Goal: Obtain resource: Obtain resource

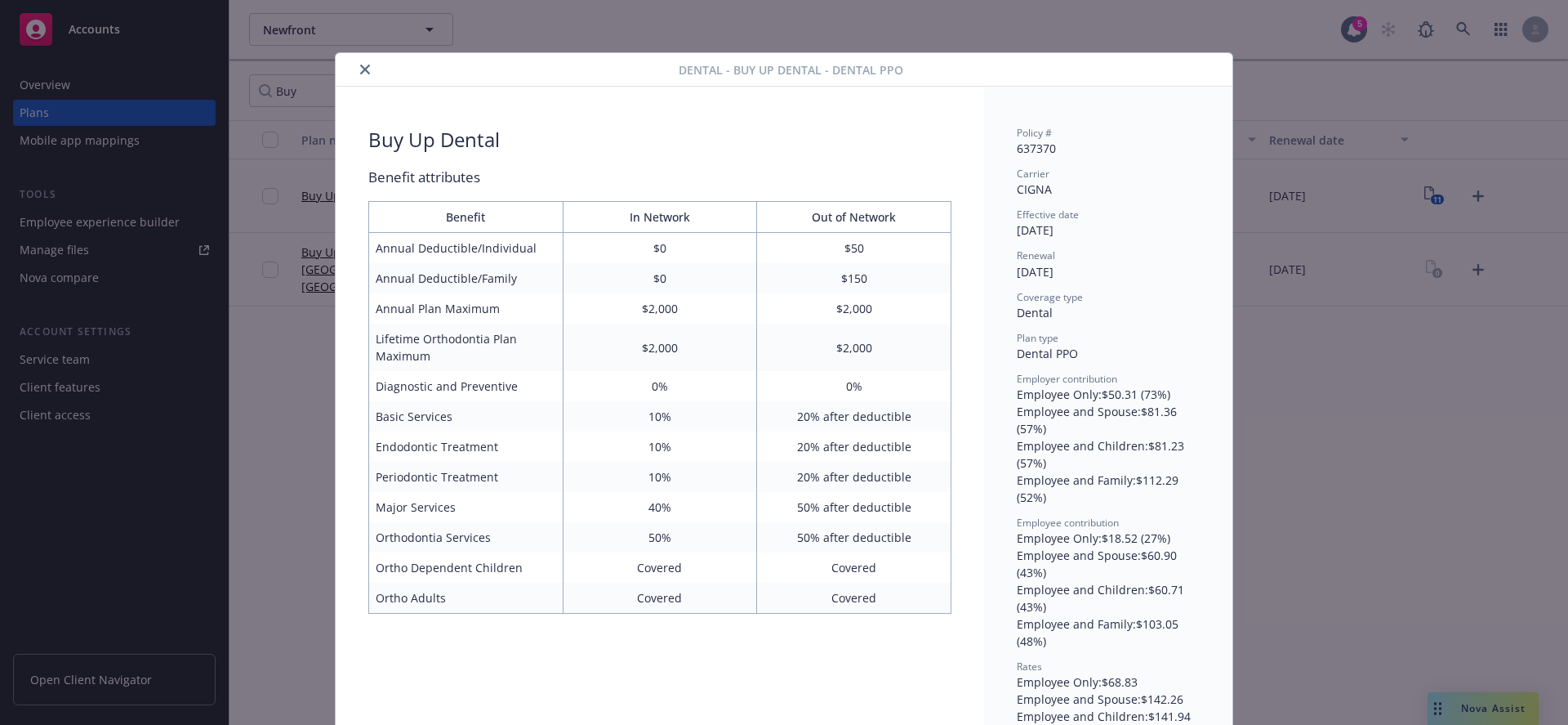
click at [361, 64] on icon "close" at bounding box center [365, 69] width 10 height 10
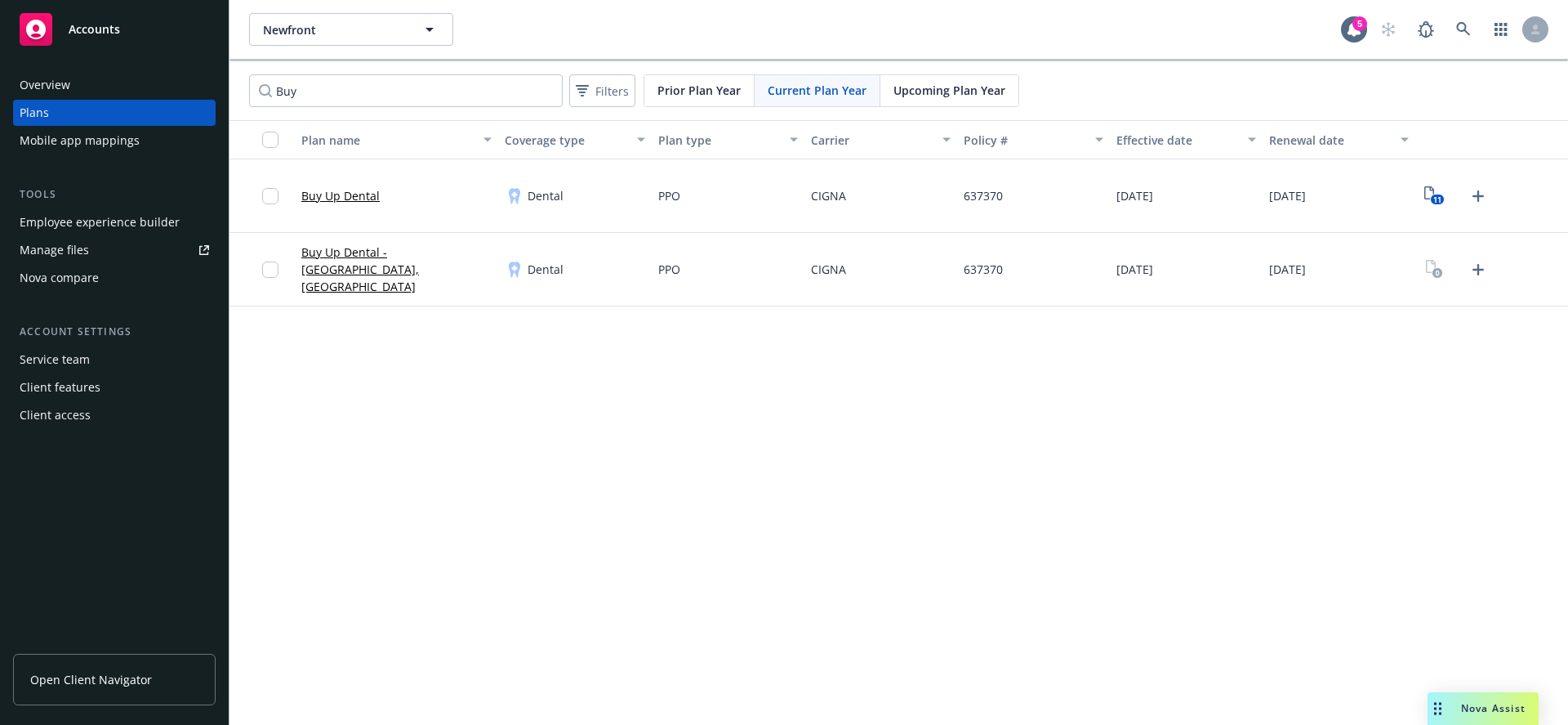
click at [702, 99] on div "Prior Plan Year" at bounding box center [699, 90] width 111 height 31
click at [815, 90] on span "Current Plan Year" at bounding box center [817, 90] width 99 height 17
click at [944, 95] on span "Upcoming Plan Year" at bounding box center [949, 90] width 112 height 17
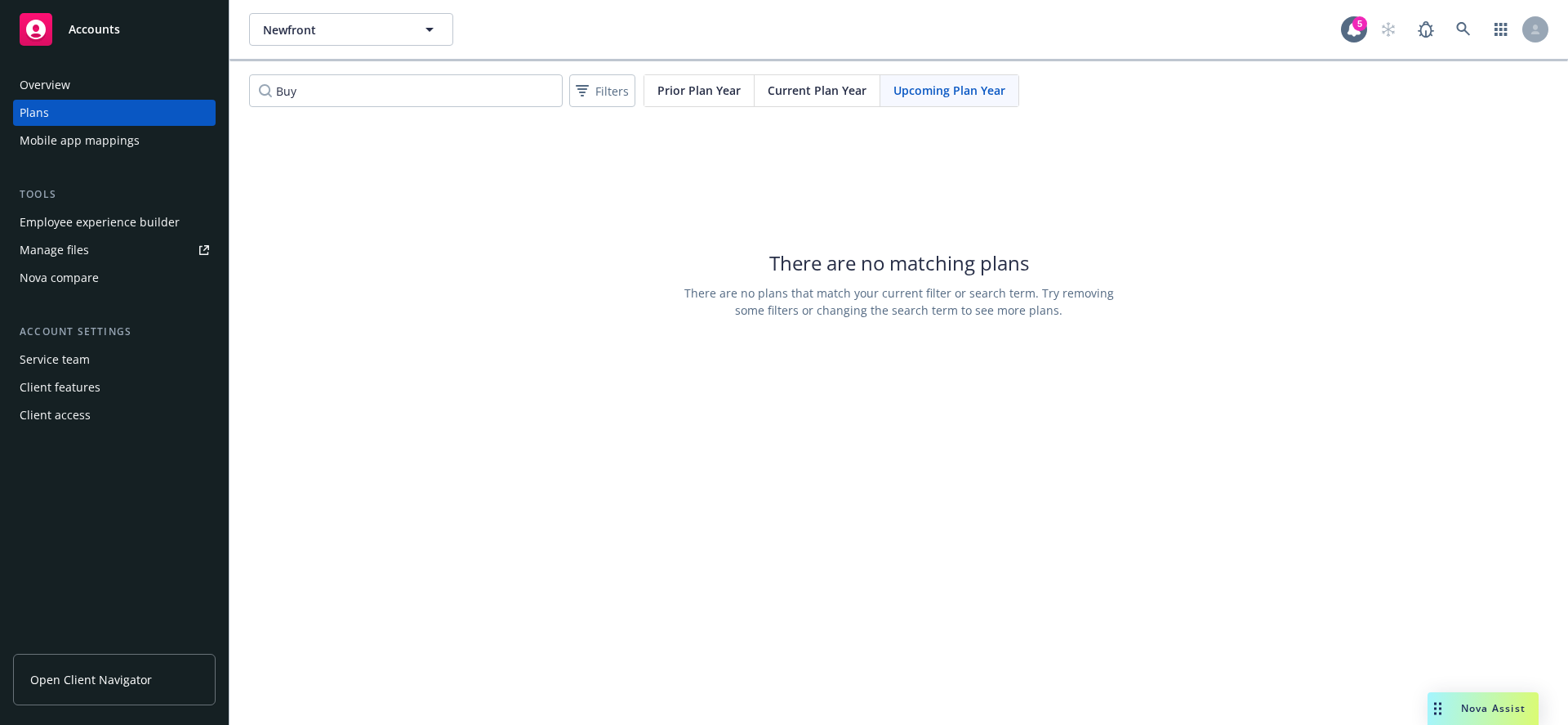
click at [827, 89] on span "Current Plan Year" at bounding box center [817, 90] width 99 height 17
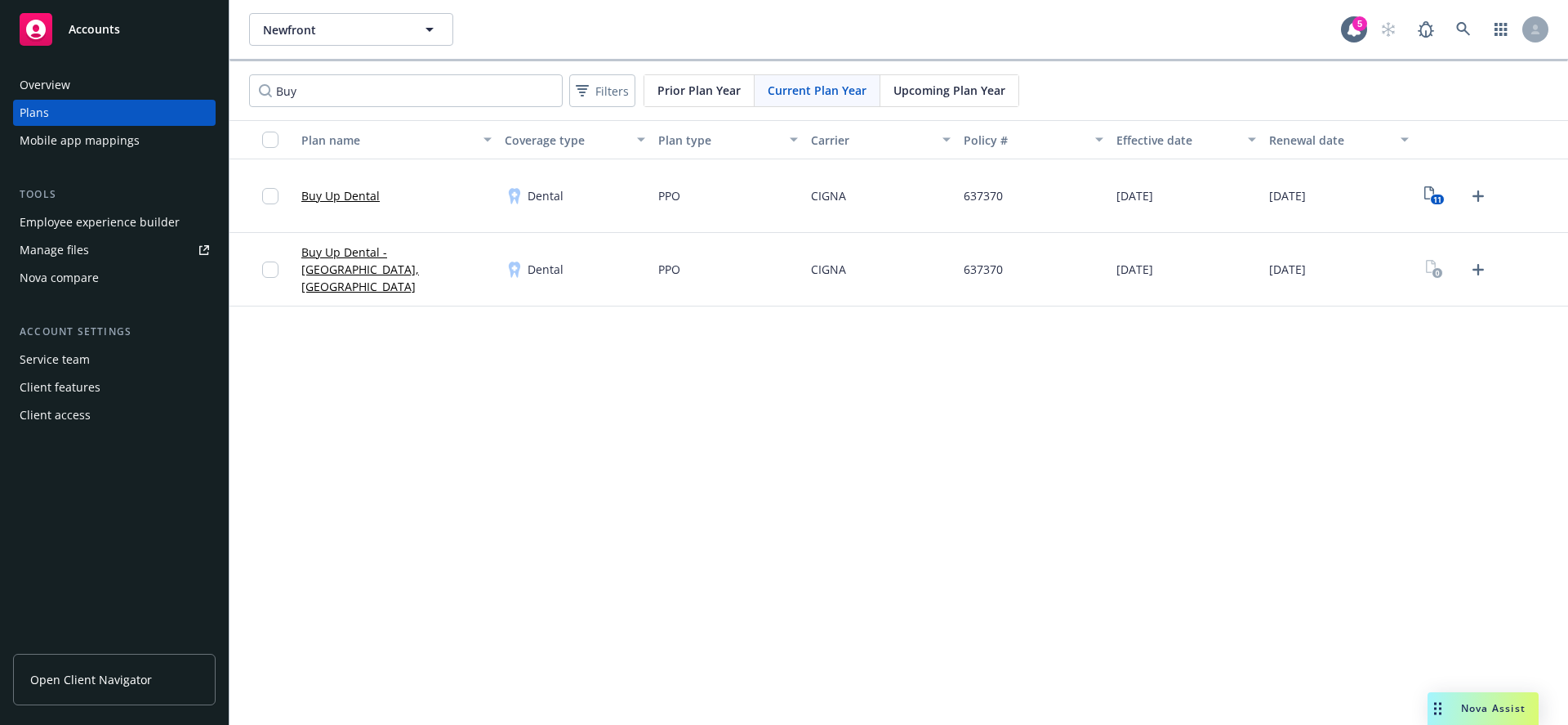
click at [671, 101] on div "Prior Plan Year" at bounding box center [699, 90] width 111 height 31
click at [807, 94] on span "Current Plan Year" at bounding box center [817, 90] width 99 height 17
click at [941, 85] on span "Upcoming Plan Year" at bounding box center [949, 90] width 112 height 17
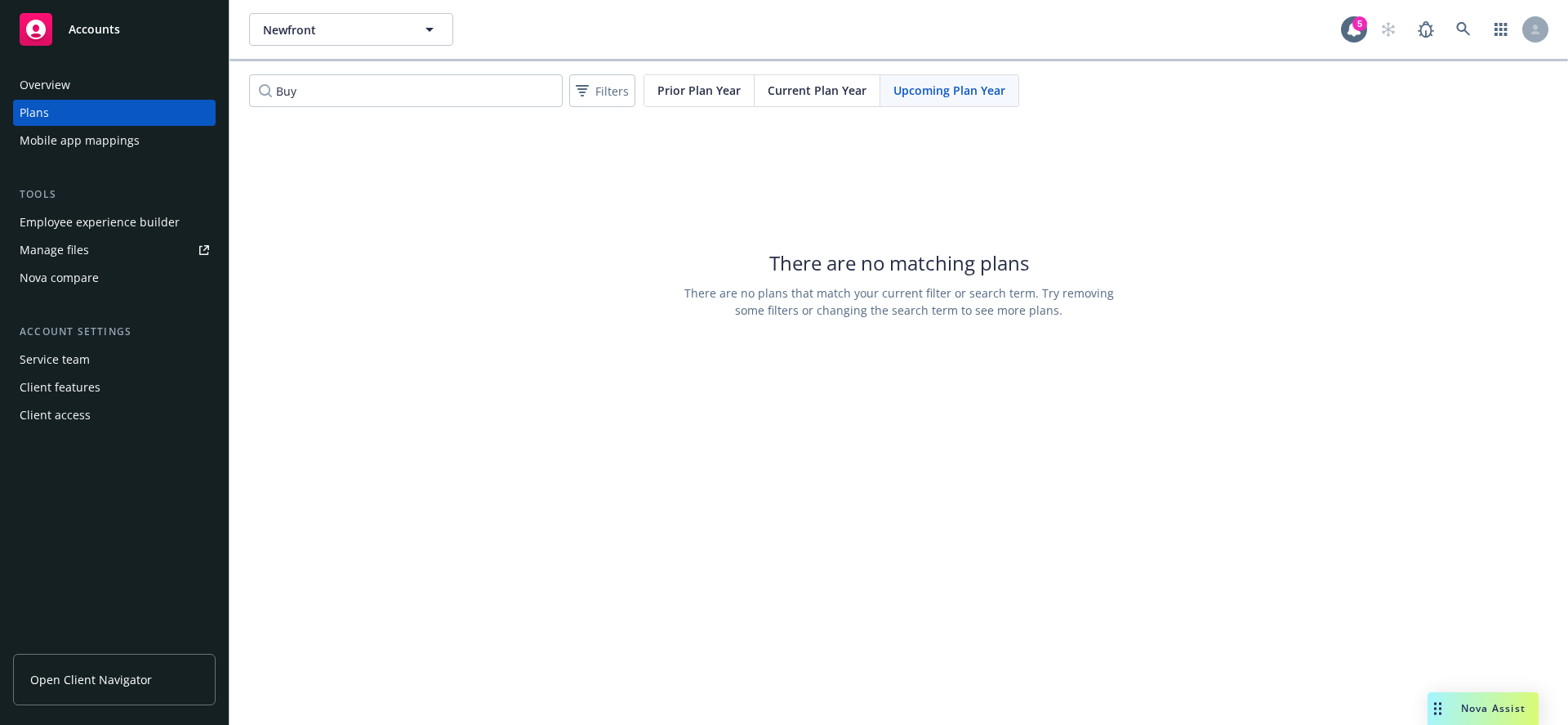
click at [850, 91] on span "Current Plan Year" at bounding box center [817, 90] width 99 height 17
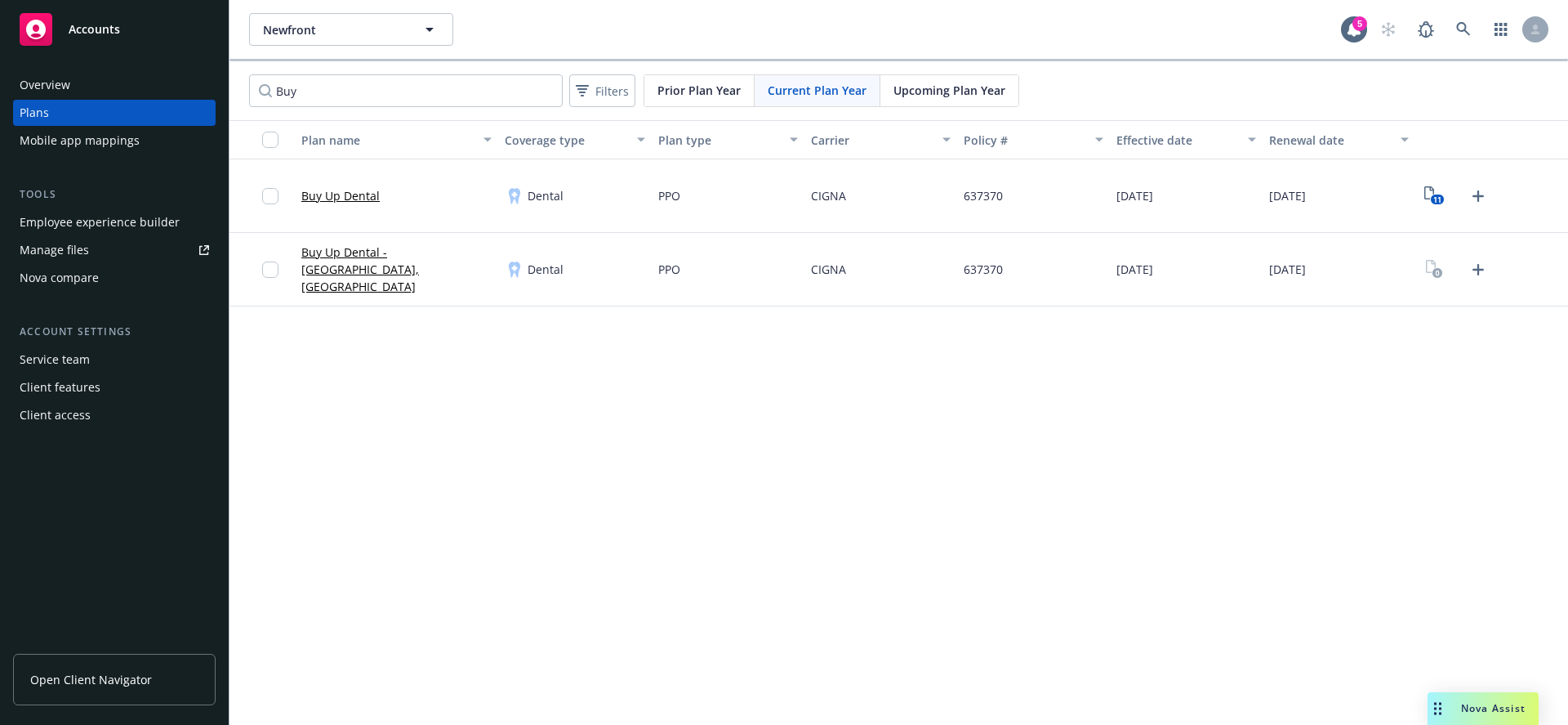
click at [413, 270] on link "Buy Up Dental - TX, LA" at bounding box center [396, 269] width 190 height 52
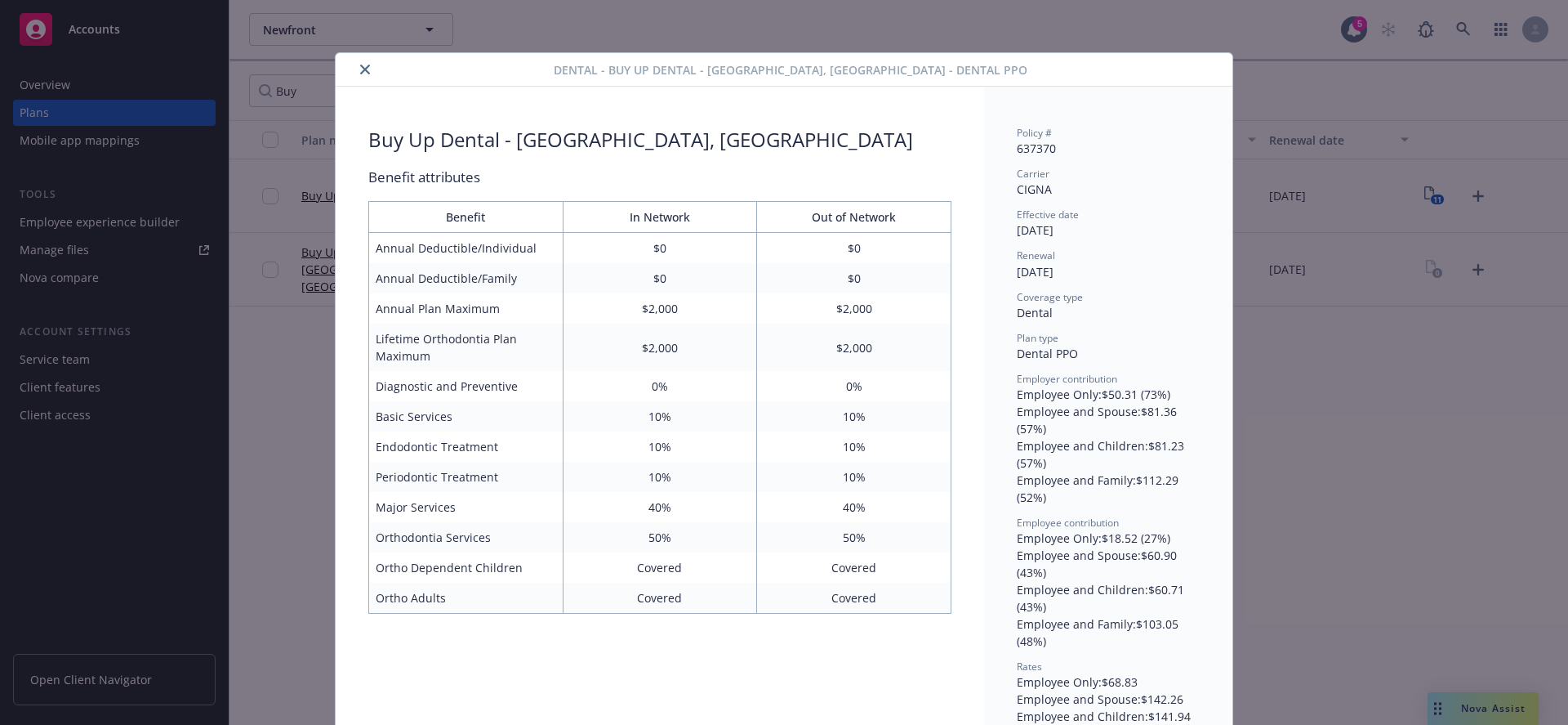
scroll to position [49, 0]
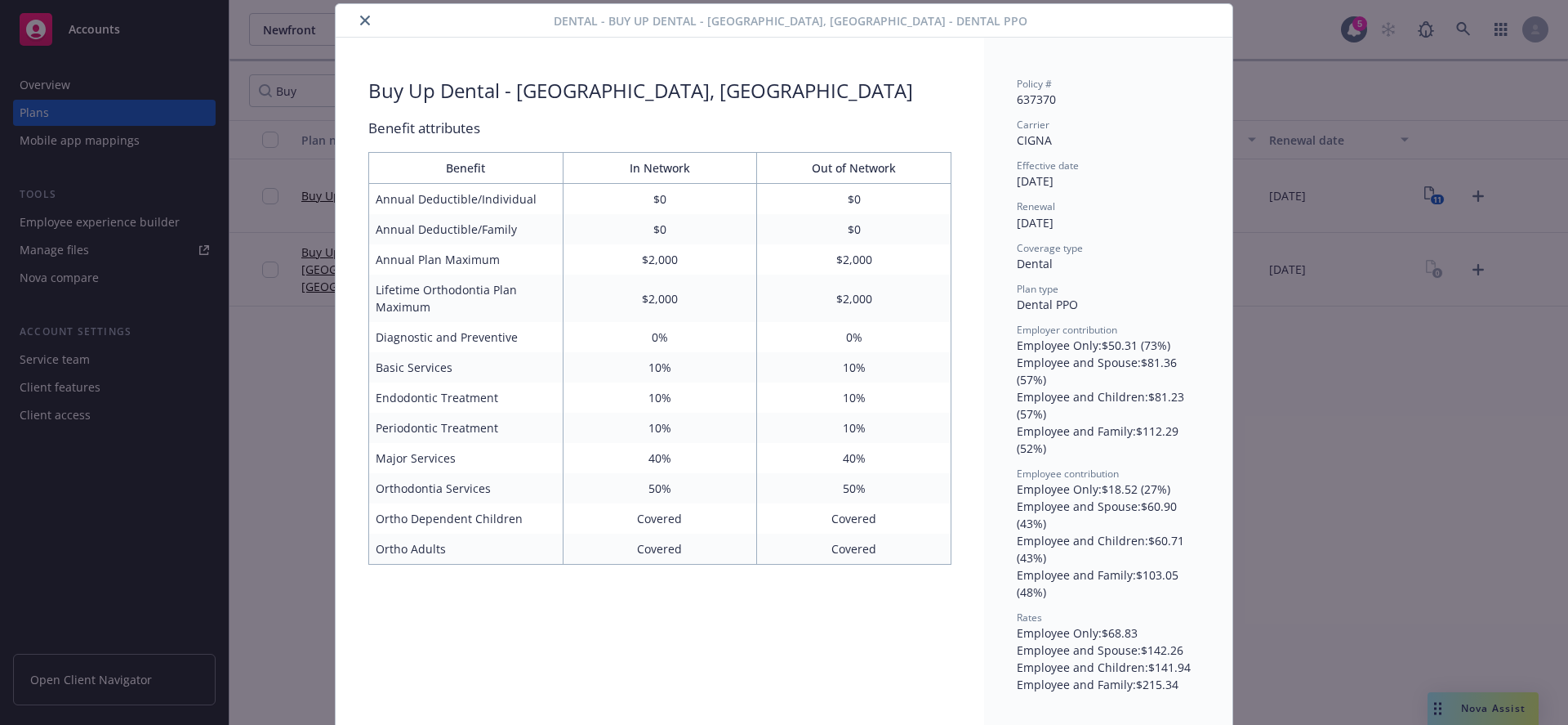
click at [1325, 395] on div "Dental - Buy Up Dental - TX, LA - Dental PPO Buy Up Dental - TX, LA Benefit att…" at bounding box center [784, 362] width 1568 height 725
click at [361, 19] on icon "close" at bounding box center [365, 20] width 10 height 10
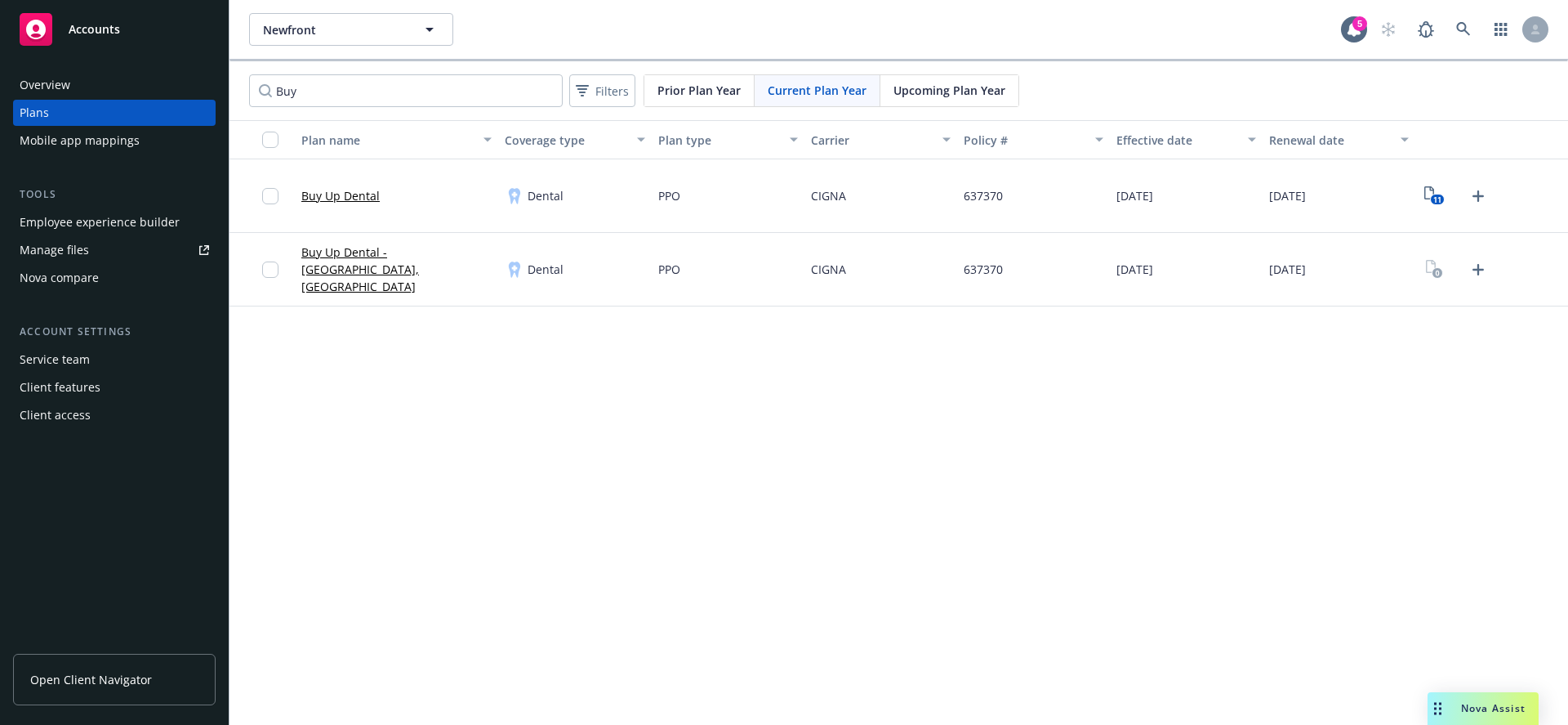
click at [353, 198] on link "Buy Up Dental" at bounding box center [340, 196] width 79 height 17
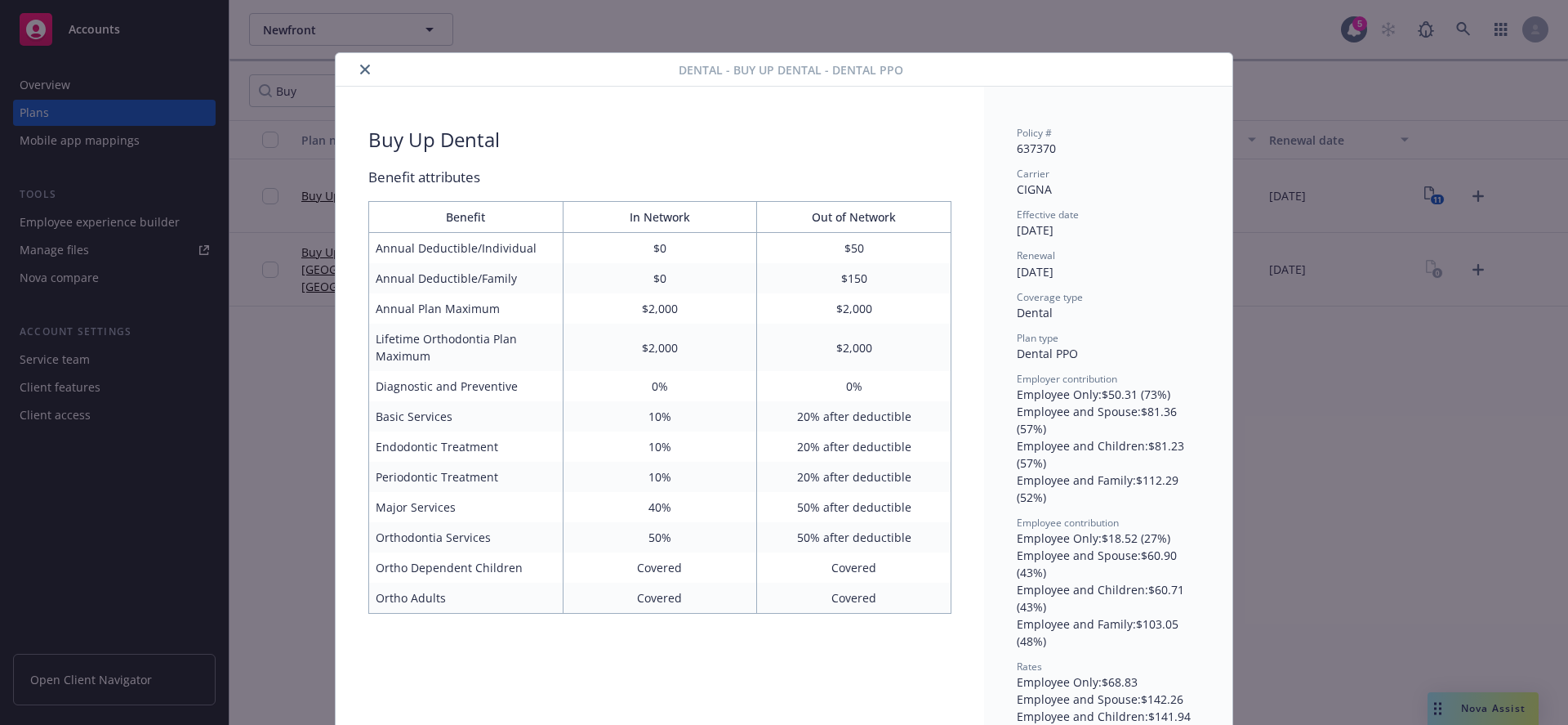
scroll to position [49, 0]
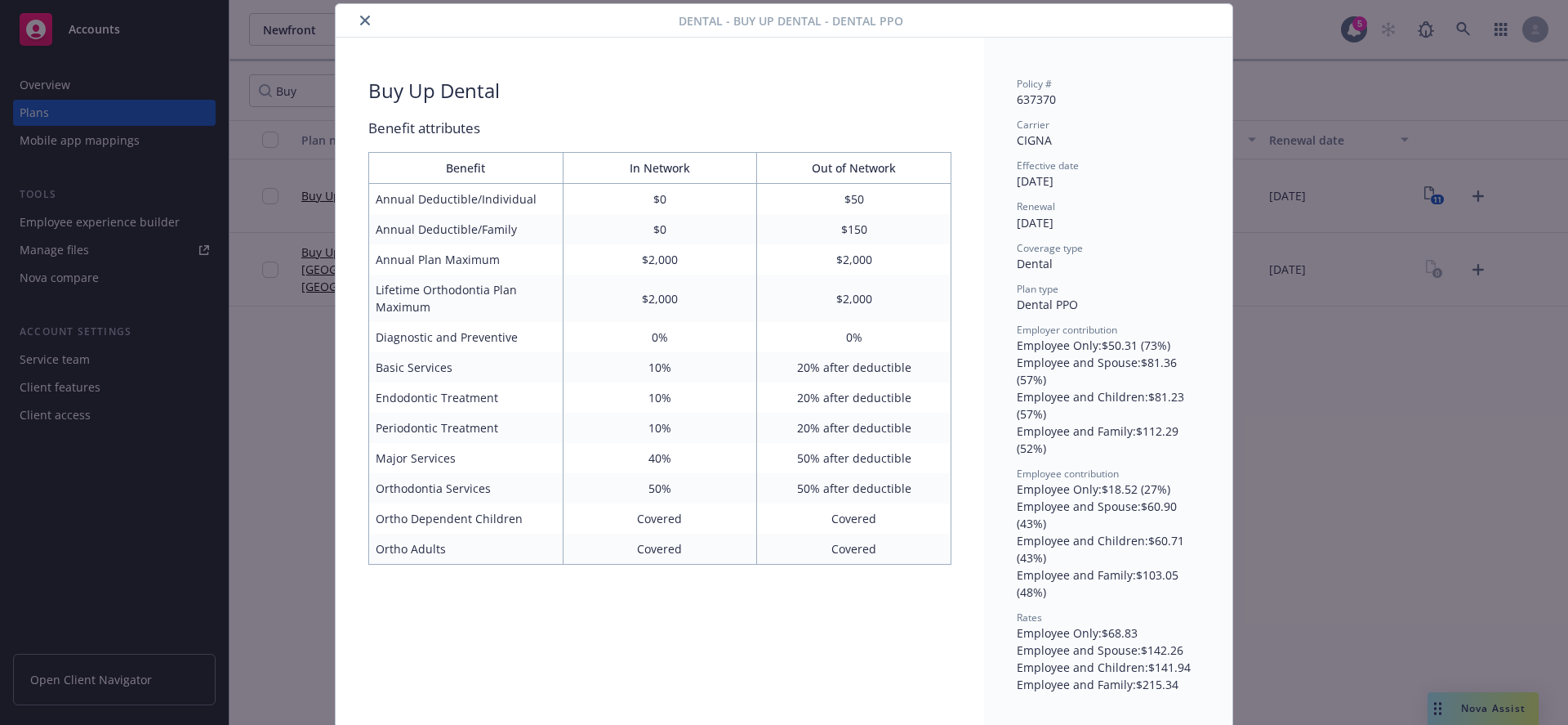
click at [361, 23] on icon "close" at bounding box center [365, 20] width 10 height 10
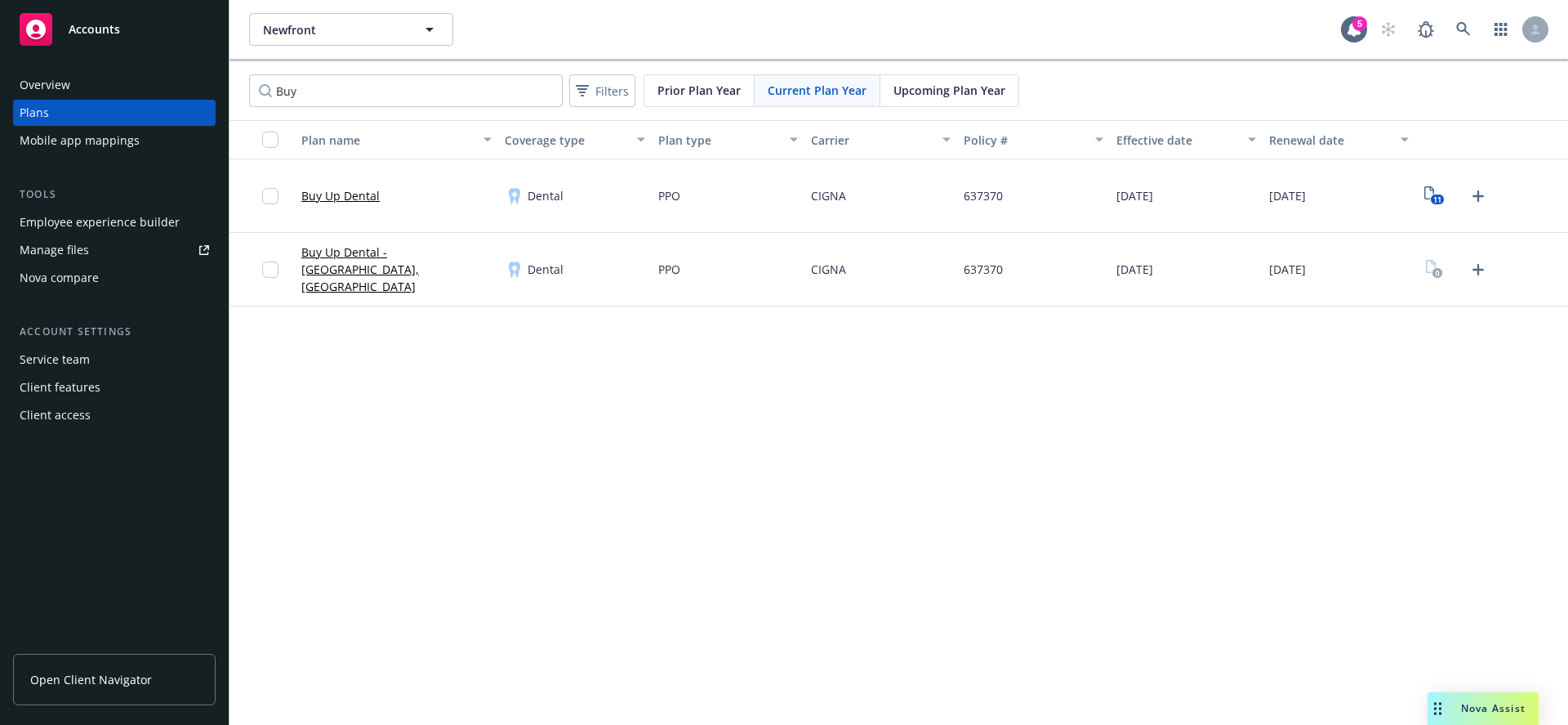
click at [383, 268] on link "Buy Up Dental - TX, LA" at bounding box center [396, 269] width 190 height 52
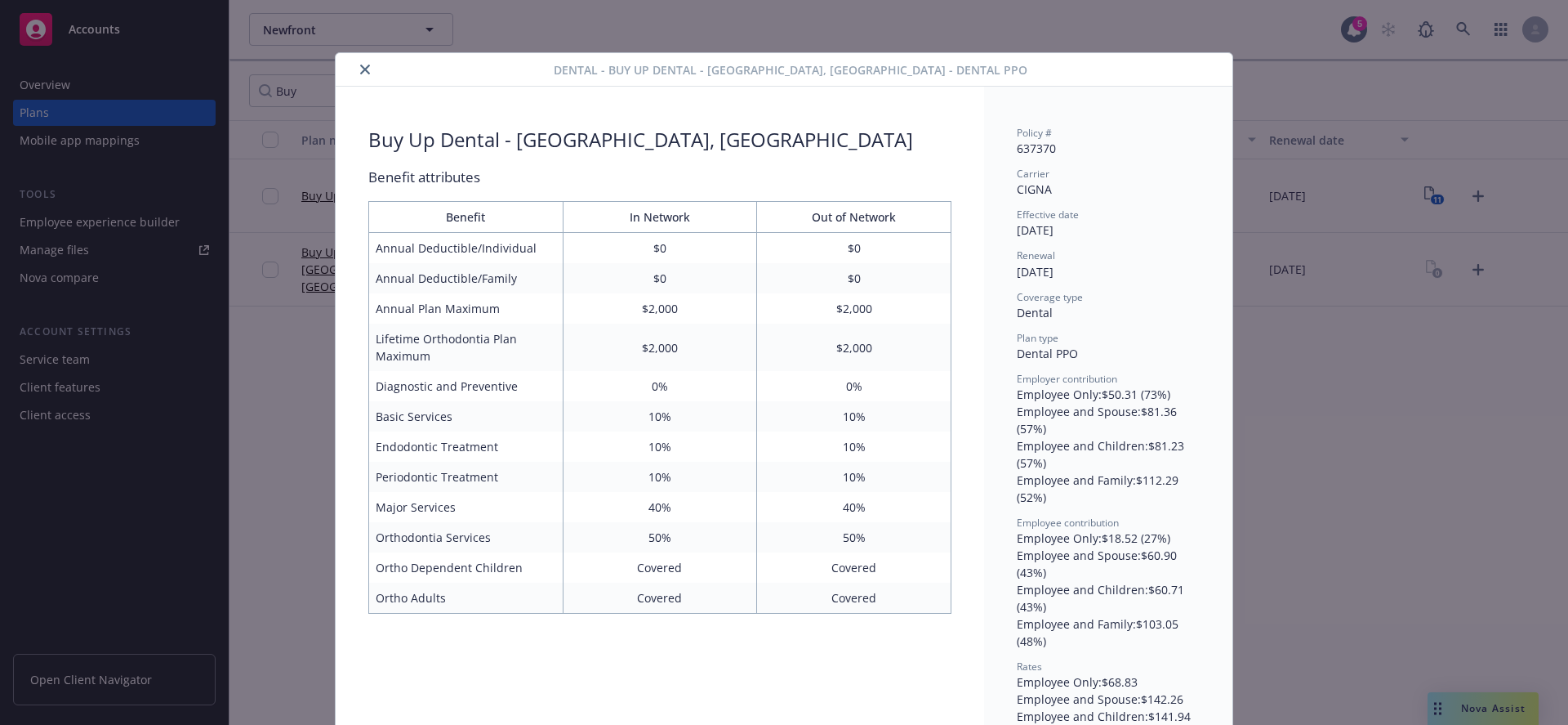
click at [362, 73] on icon "close" at bounding box center [365, 69] width 10 height 10
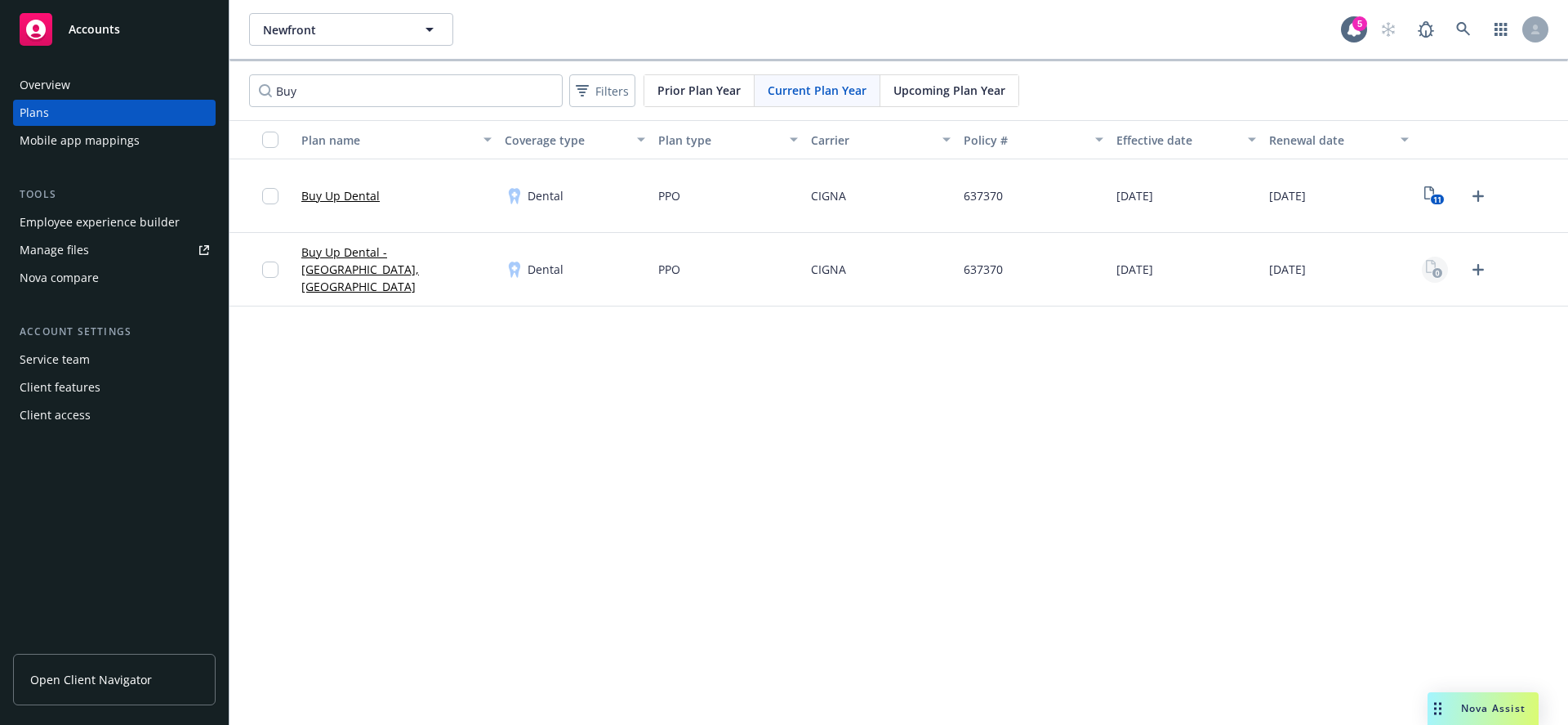
click at [1429, 270] on icon "View Plan Documents" at bounding box center [1434, 269] width 17 height 19
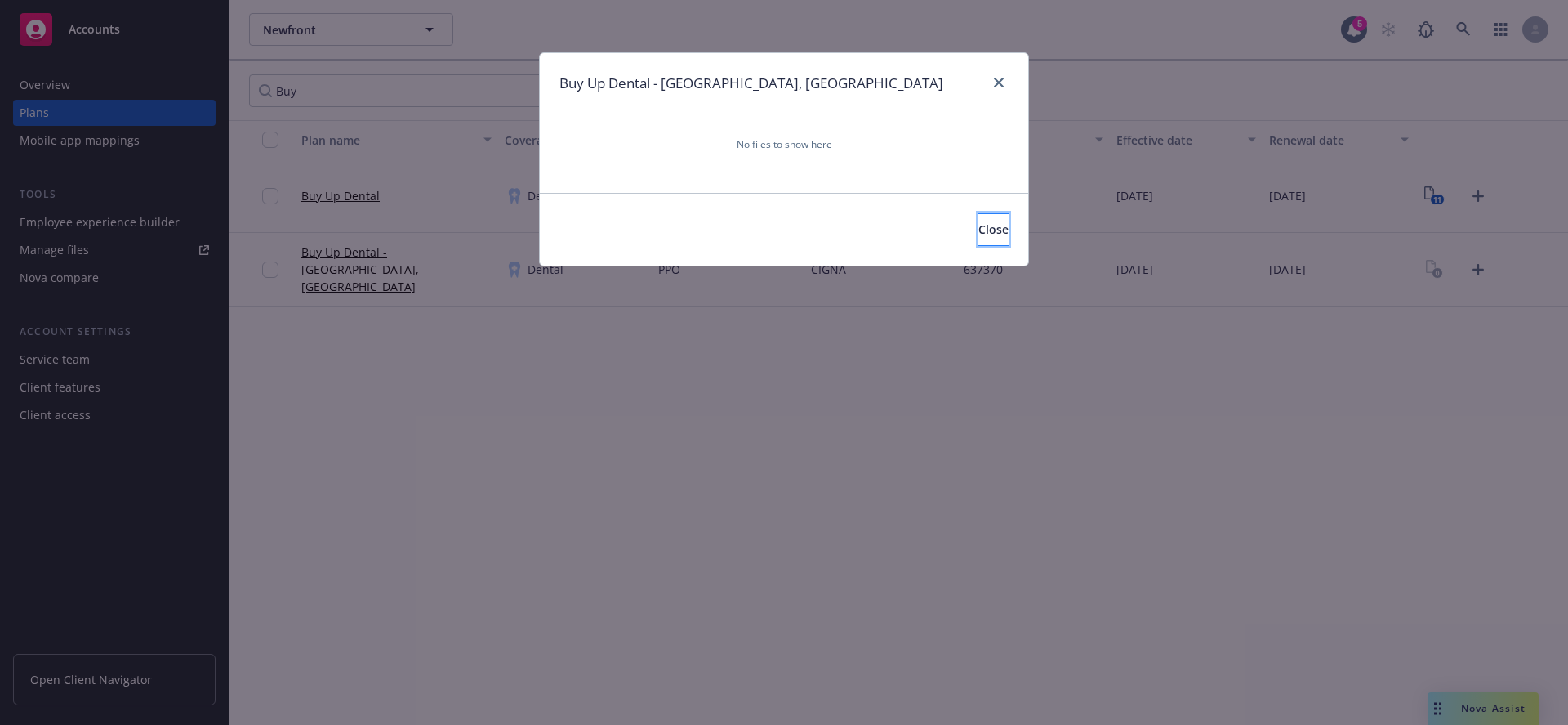
click at [979, 234] on span "Close" at bounding box center [993, 229] width 30 height 15
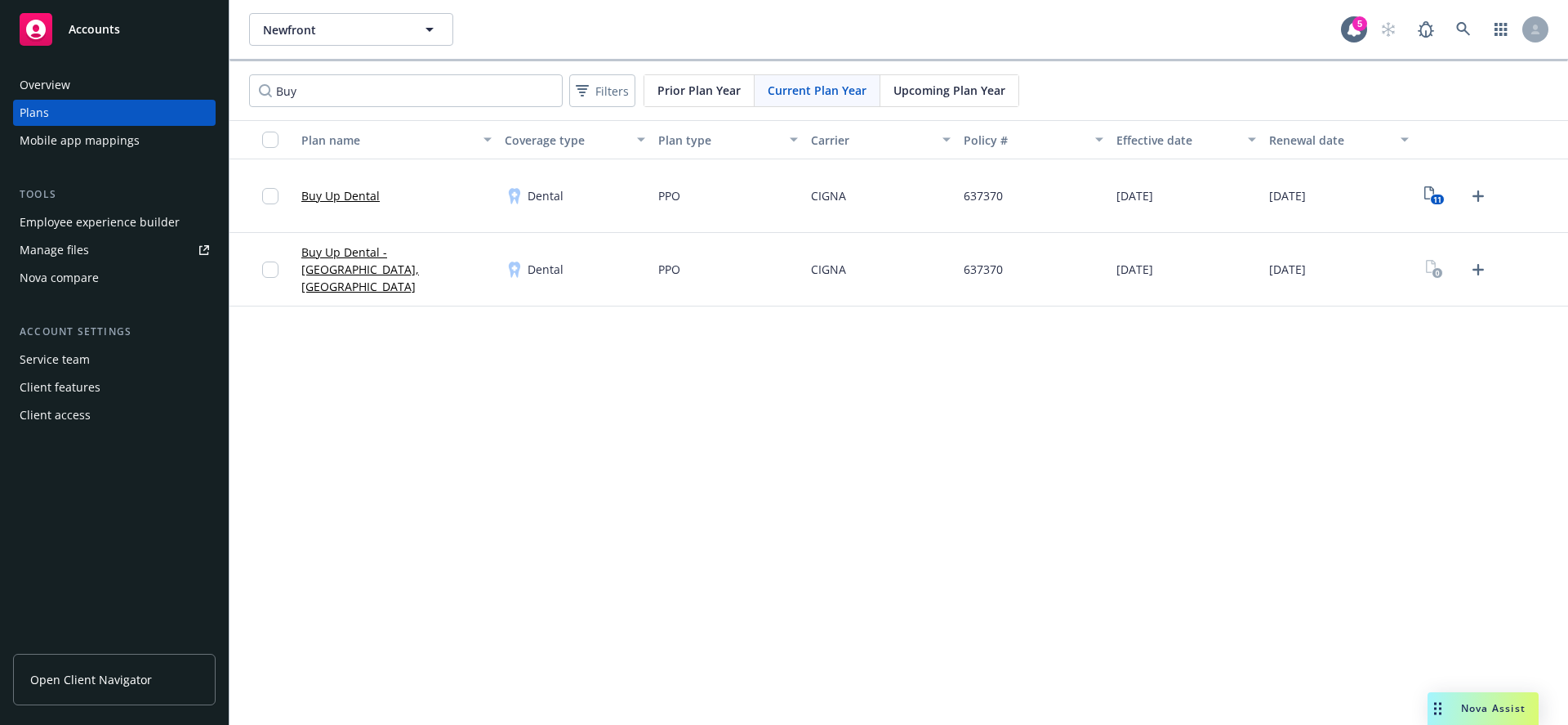
click at [694, 97] on span "Prior Plan Year" at bounding box center [699, 90] width 84 height 17
click at [933, 100] on div "Upcoming Plan Year" at bounding box center [950, 90] width 138 height 31
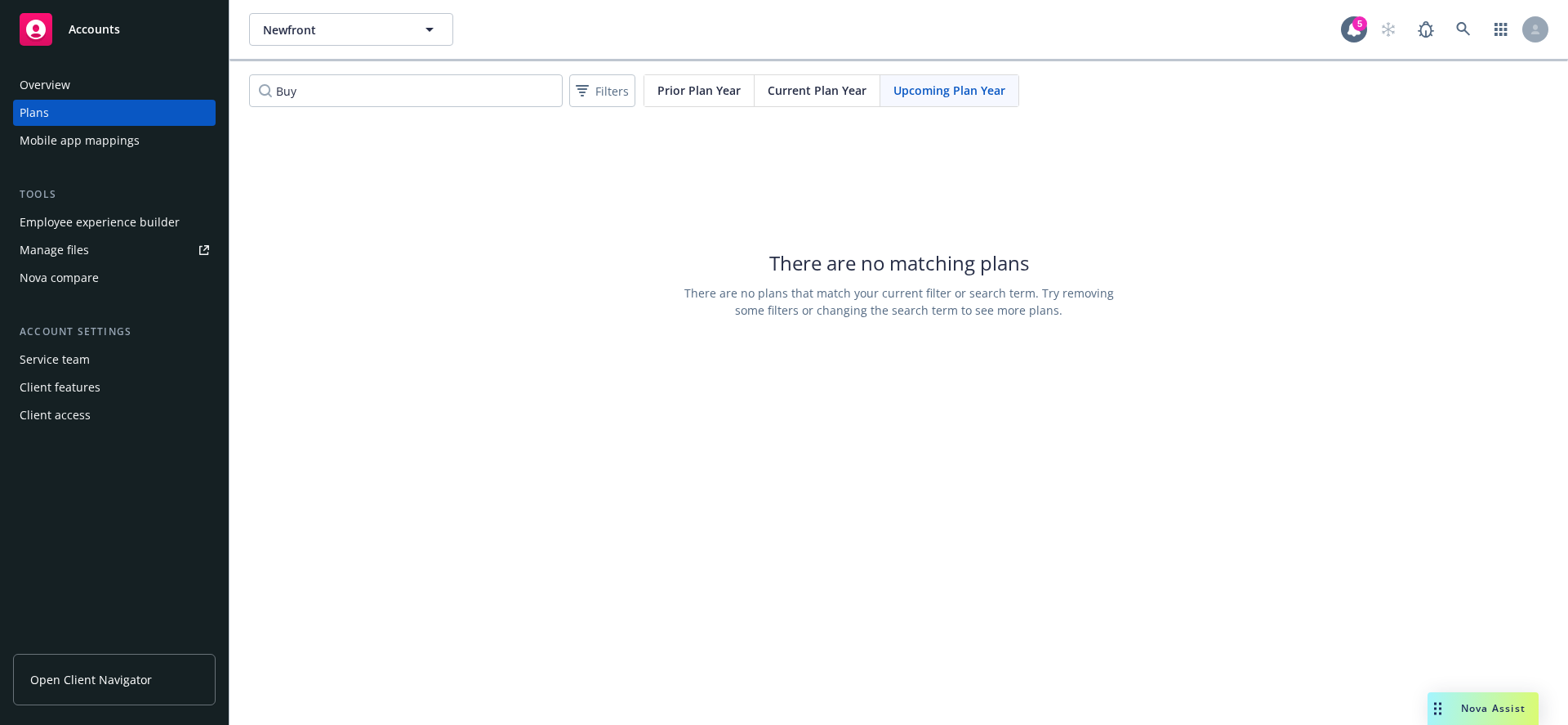
click at [830, 92] on span "Current Plan Year" at bounding box center [817, 90] width 99 height 17
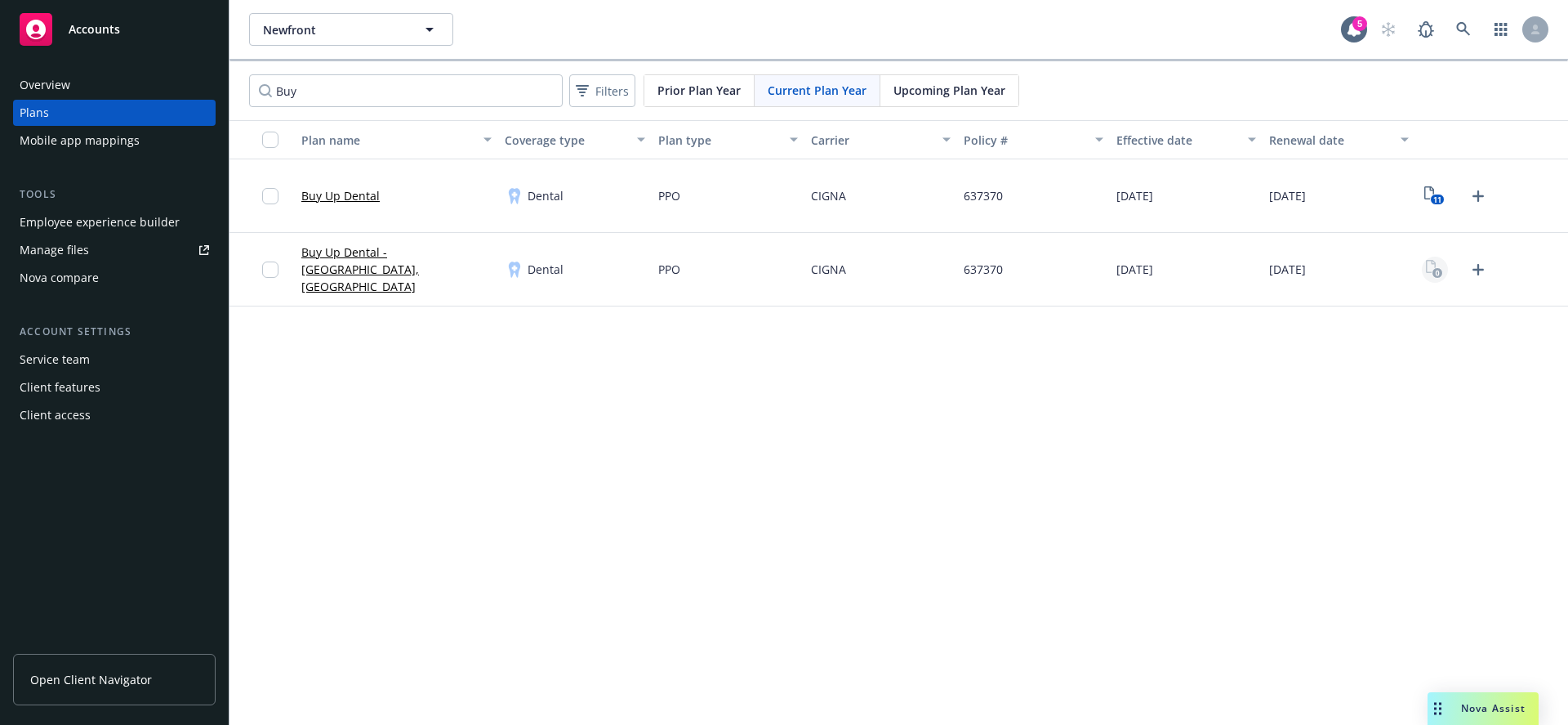
click at [1431, 269] on icon "View Plan Documents" at bounding box center [1434, 269] width 17 height 19
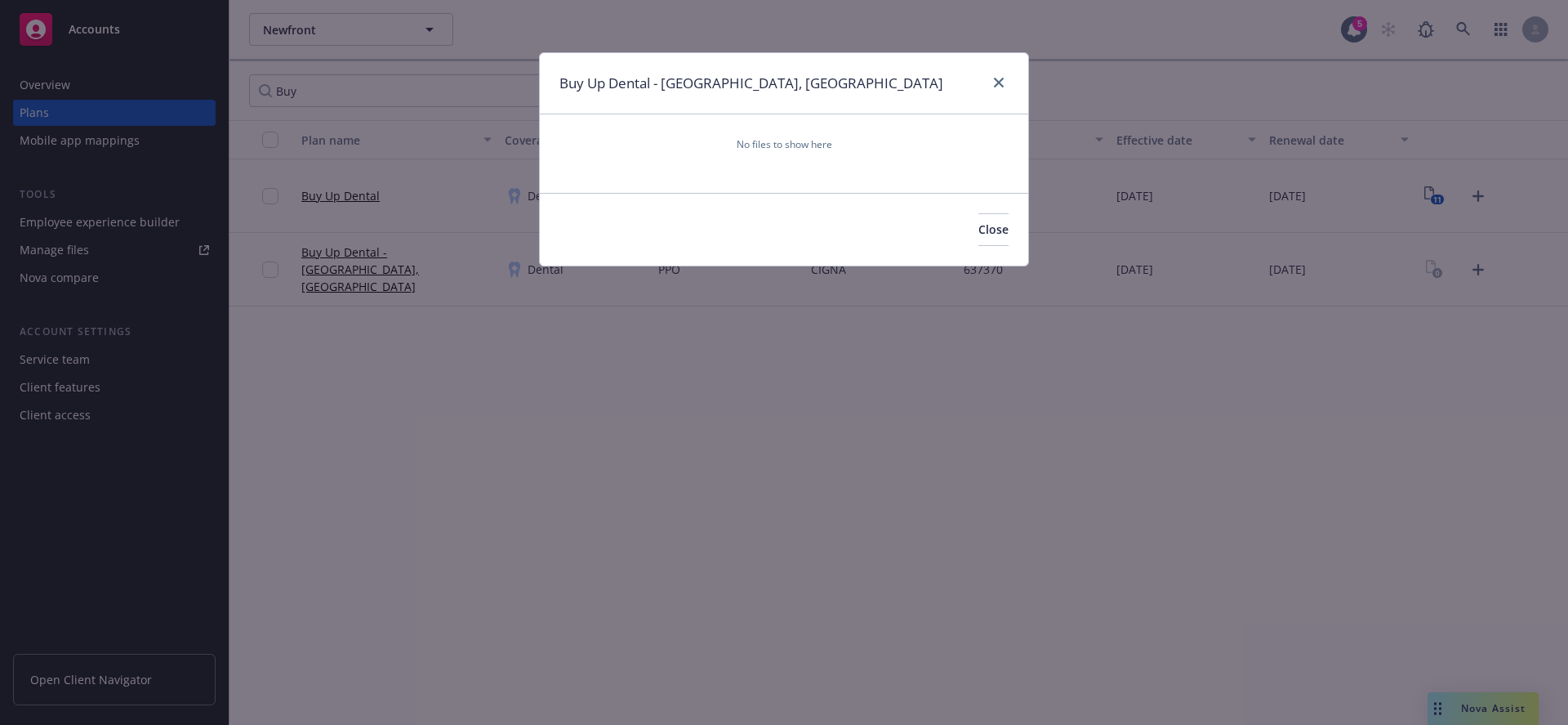
click at [989, 73] on div at bounding box center [995, 84] width 26 height 21
click at [996, 80] on icon "close" at bounding box center [999, 83] width 10 height 10
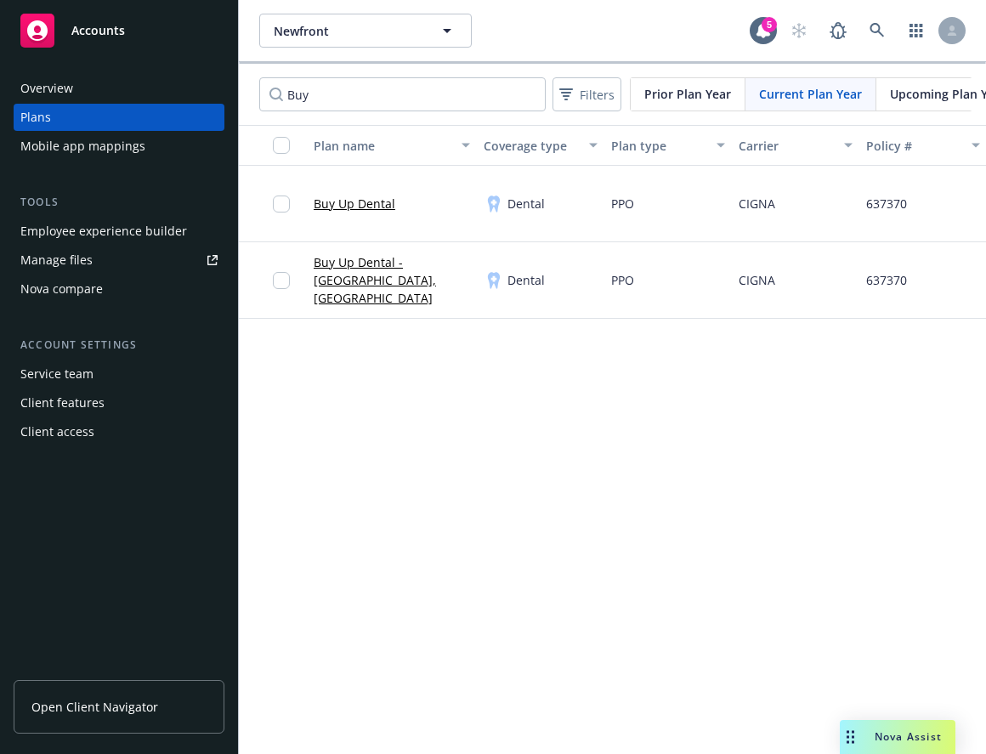
click at [645, 444] on div "Newfront Newfront 5 Buy Filters Prior Plan Year Current Plan Year Upcoming Plan…" at bounding box center [612, 377] width 747 height 754
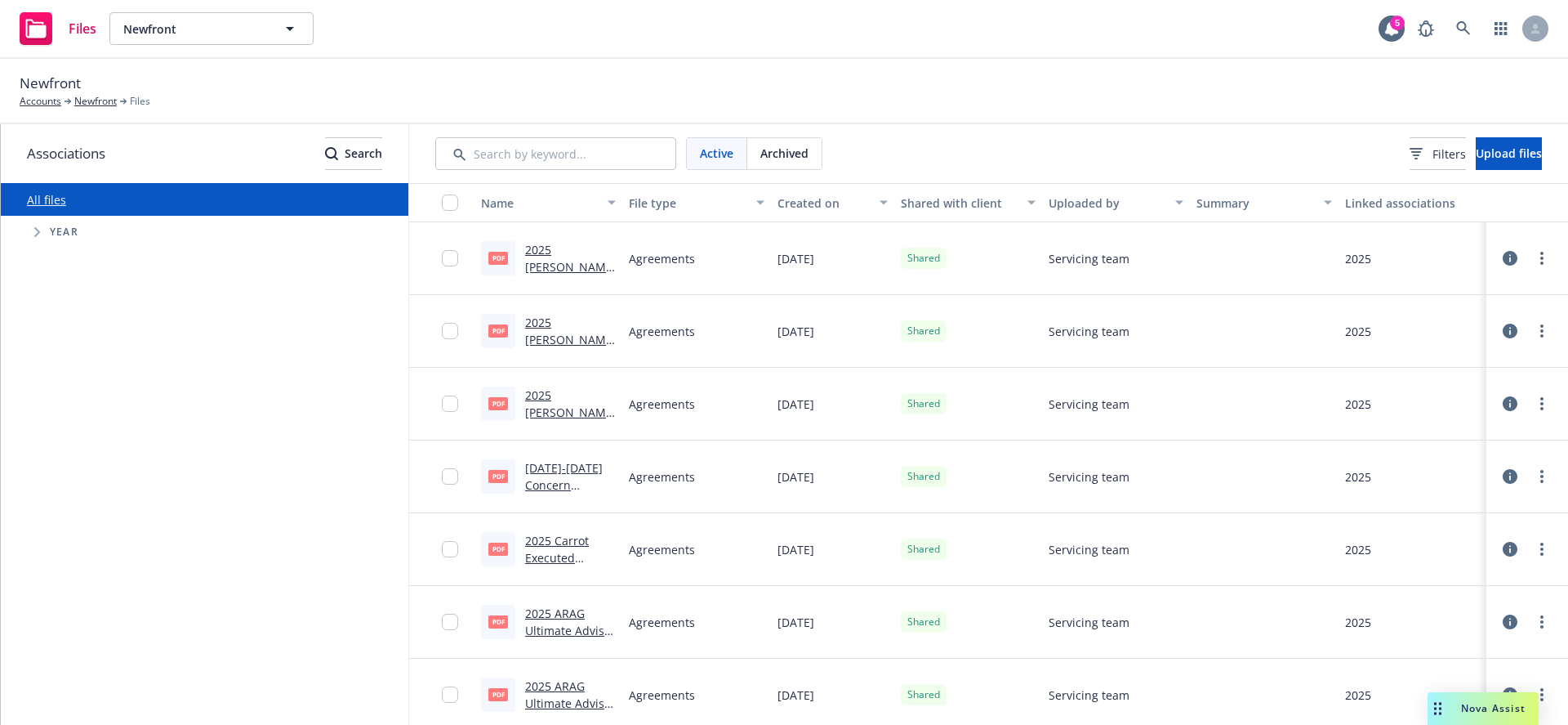
click at [560, 258] on div "2025 [PERSON_NAME] HMO NCR Group Contract.pdf" at bounding box center [570, 259] width 90 height 35
click at [560, 247] on link "2025 [PERSON_NAME] HMO NCR Group Contract.pdf" at bounding box center [568, 284] width 87 height 85
click at [1503, 260] on icon at bounding box center [1509, 258] width 14 height 14
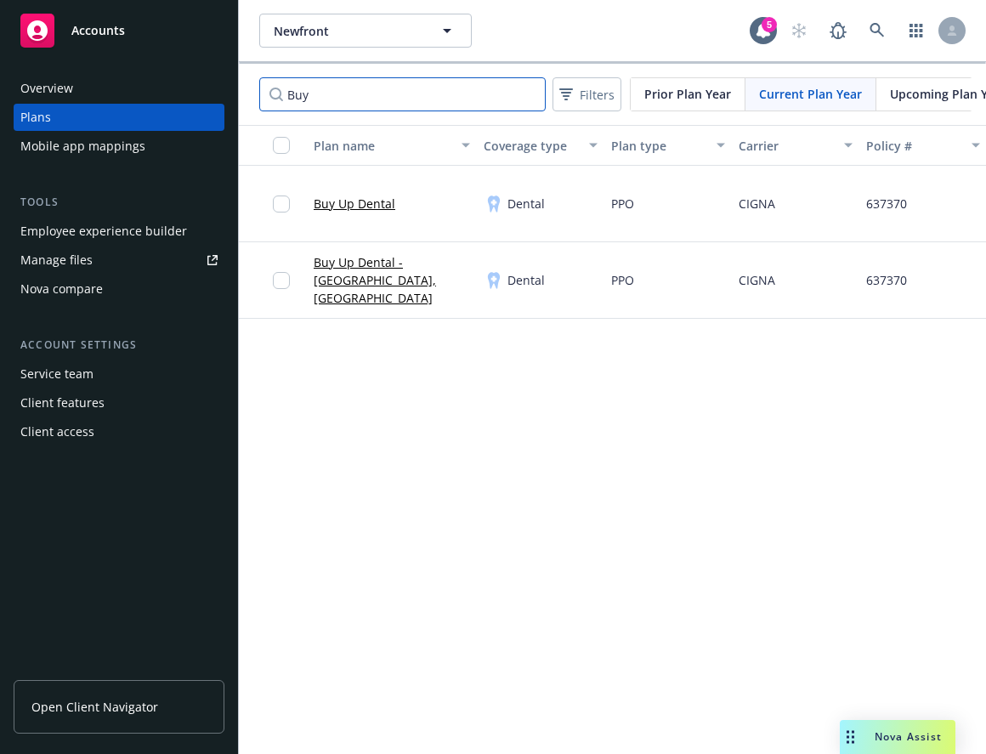
click at [409, 93] on input "Buy" at bounding box center [402, 94] width 286 height 34
click at [533, 93] on input "Buy" at bounding box center [402, 94] width 286 height 34
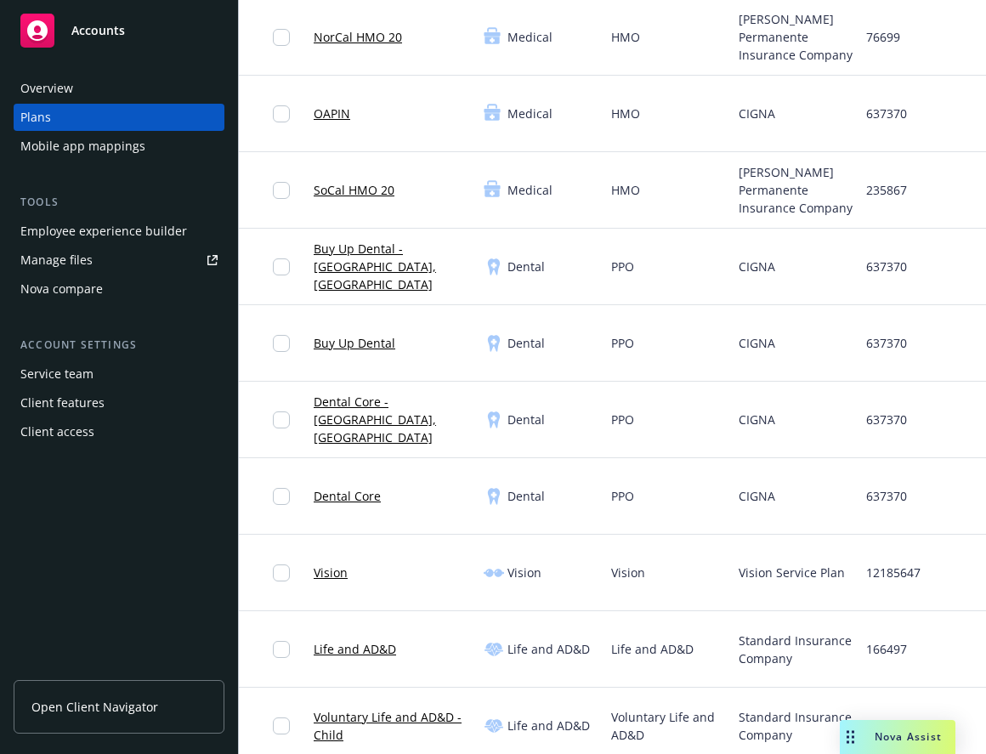
click at [340, 419] on link "Dental Core - TX, LA" at bounding box center [391, 420] width 156 height 54
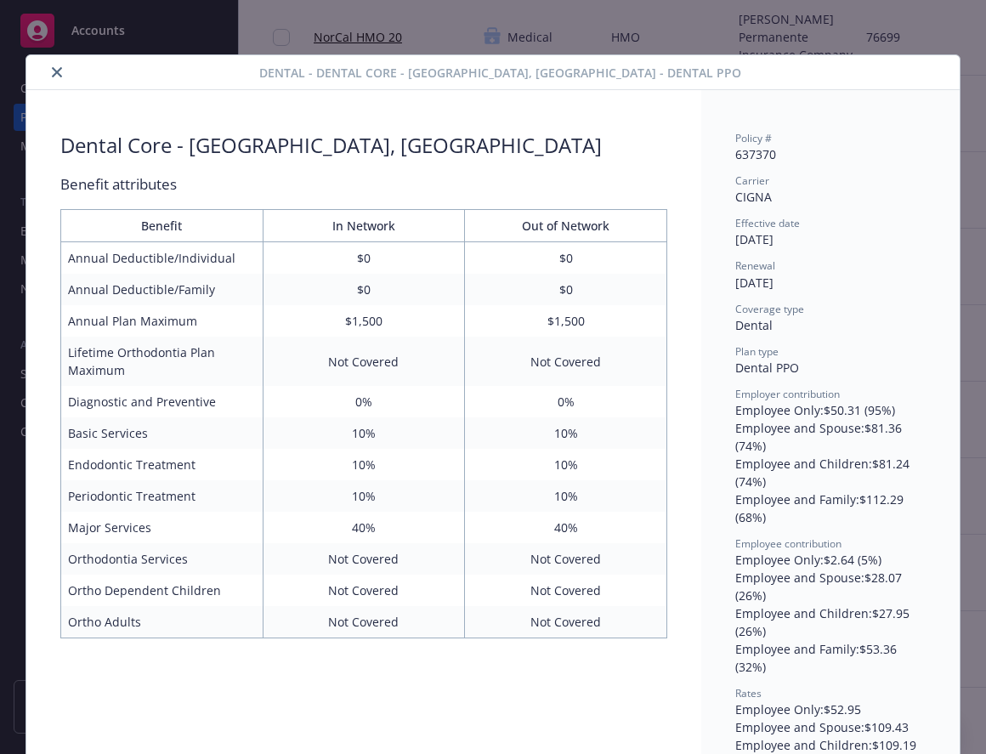
scroll to position [51, 0]
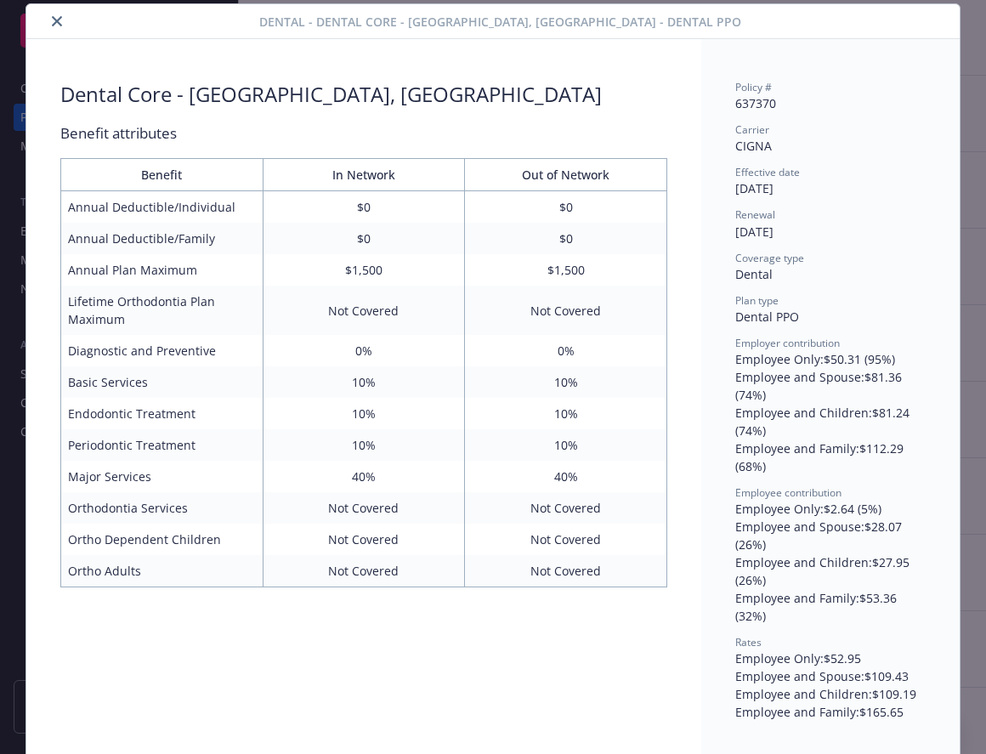
click at [52, 22] on icon "close" at bounding box center [57, 21] width 10 height 10
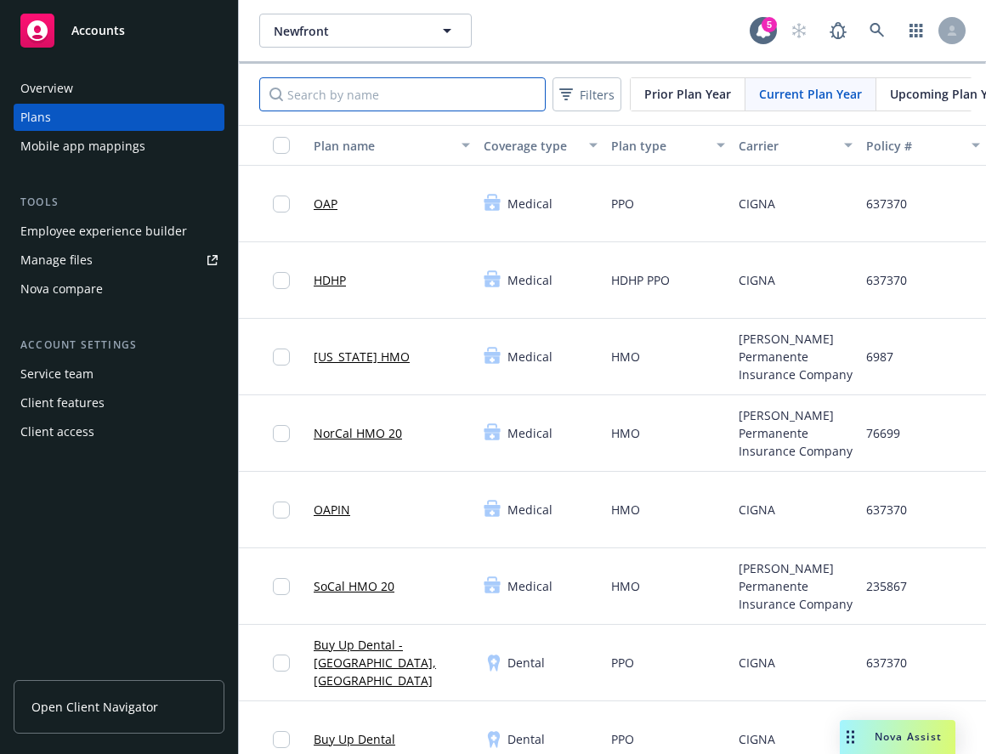
click at [355, 93] on input "Search by name" at bounding box center [402, 94] width 286 height 34
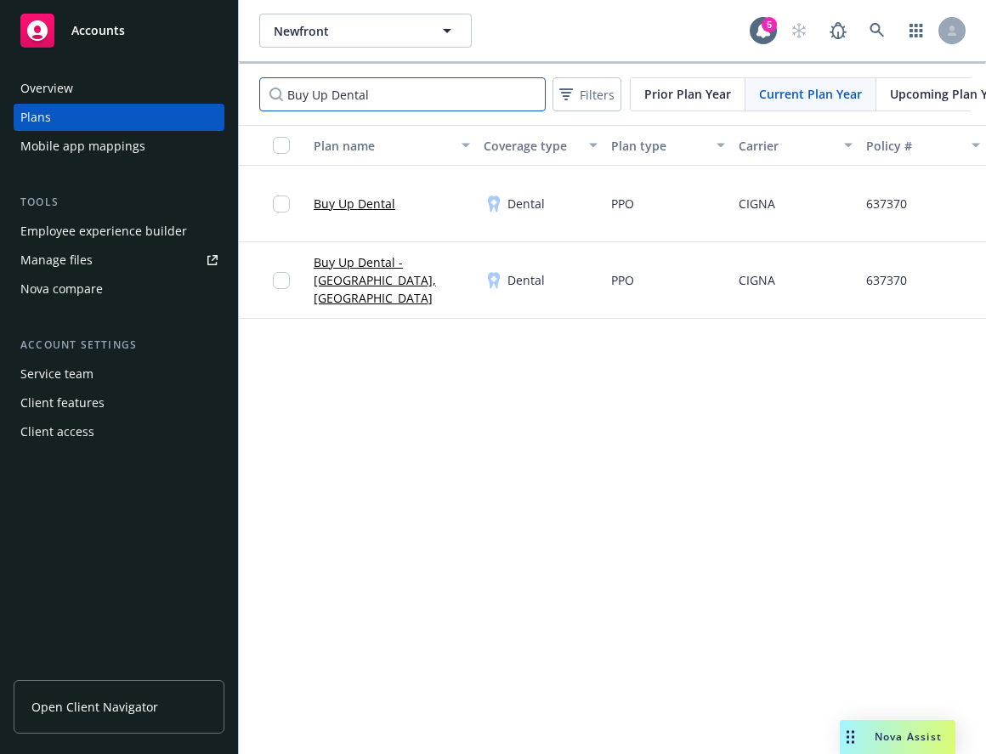
type input "Buy Up Dental"
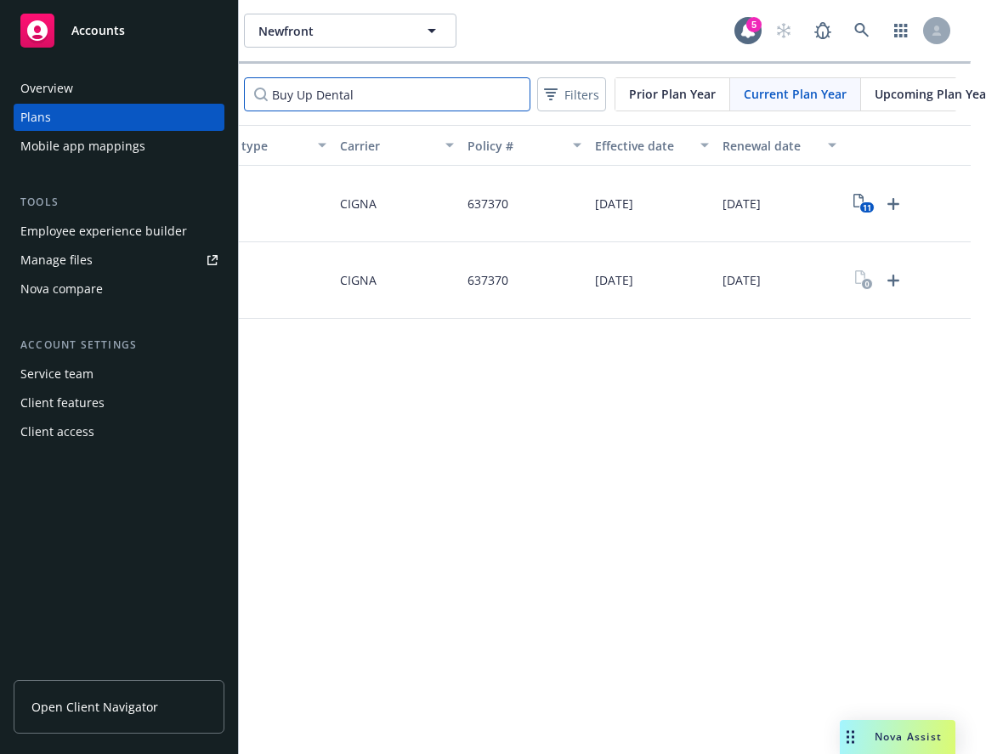
scroll to position [0, 31]
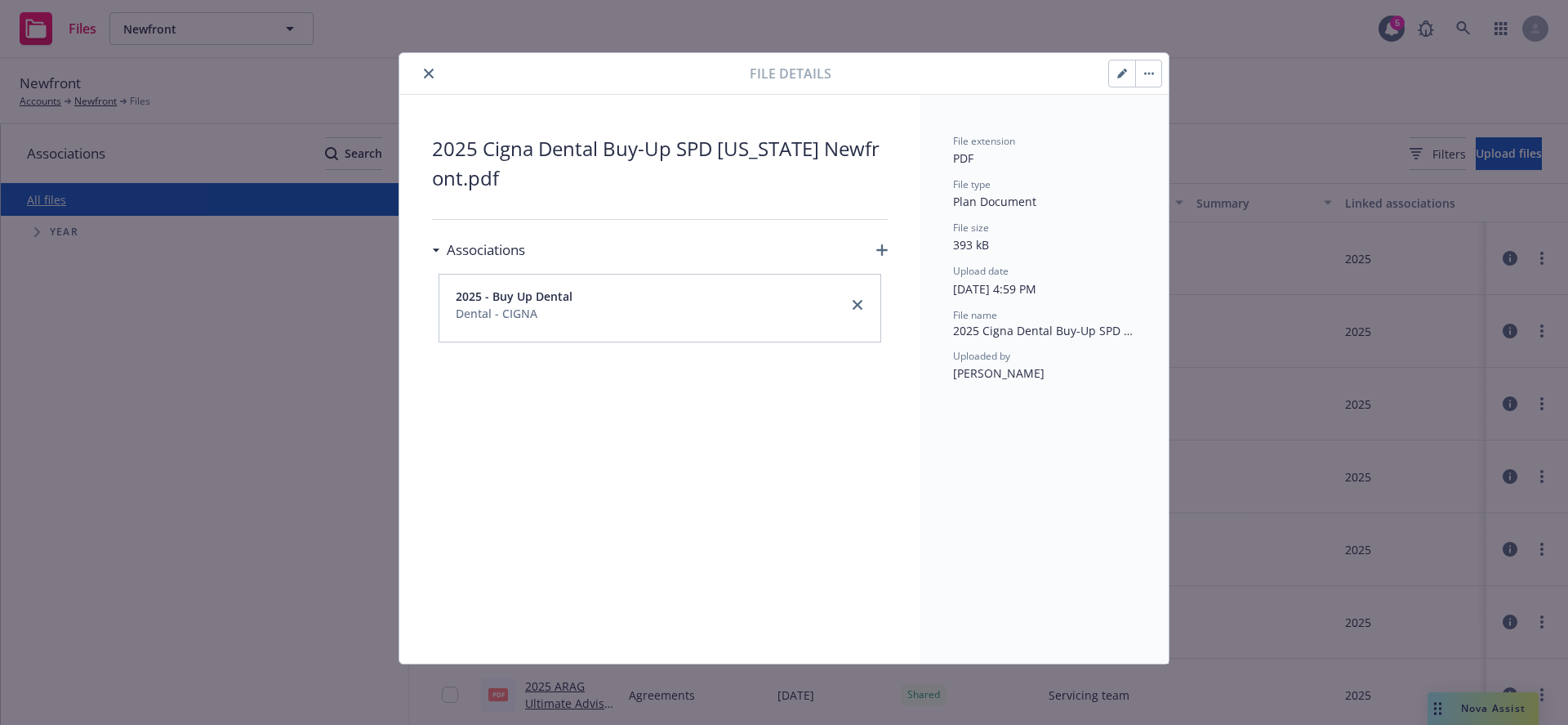
click at [517, 296] on span "2025 - Buy Up Dental" at bounding box center [513, 296] width 116 height 17
click at [468, 296] on span "2025 - Buy Up Dental" at bounding box center [513, 296] width 116 height 17
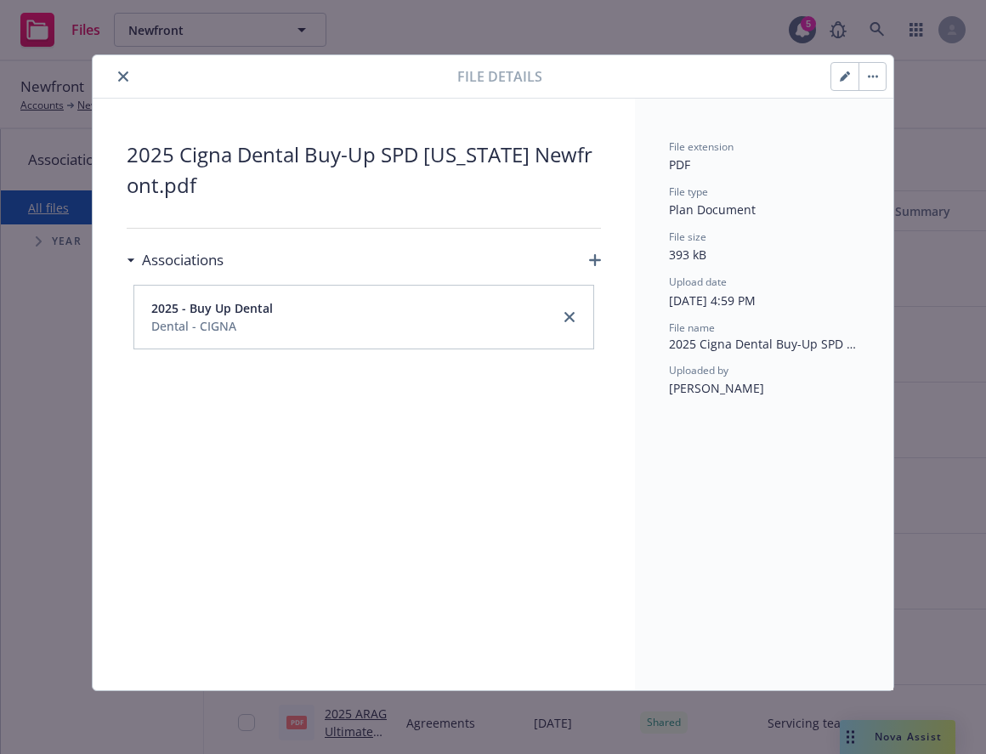
click at [529, 183] on span "2025 Cigna Dental Buy-Up SPD Texas Newfront.pdf" at bounding box center [364, 169] width 474 height 61
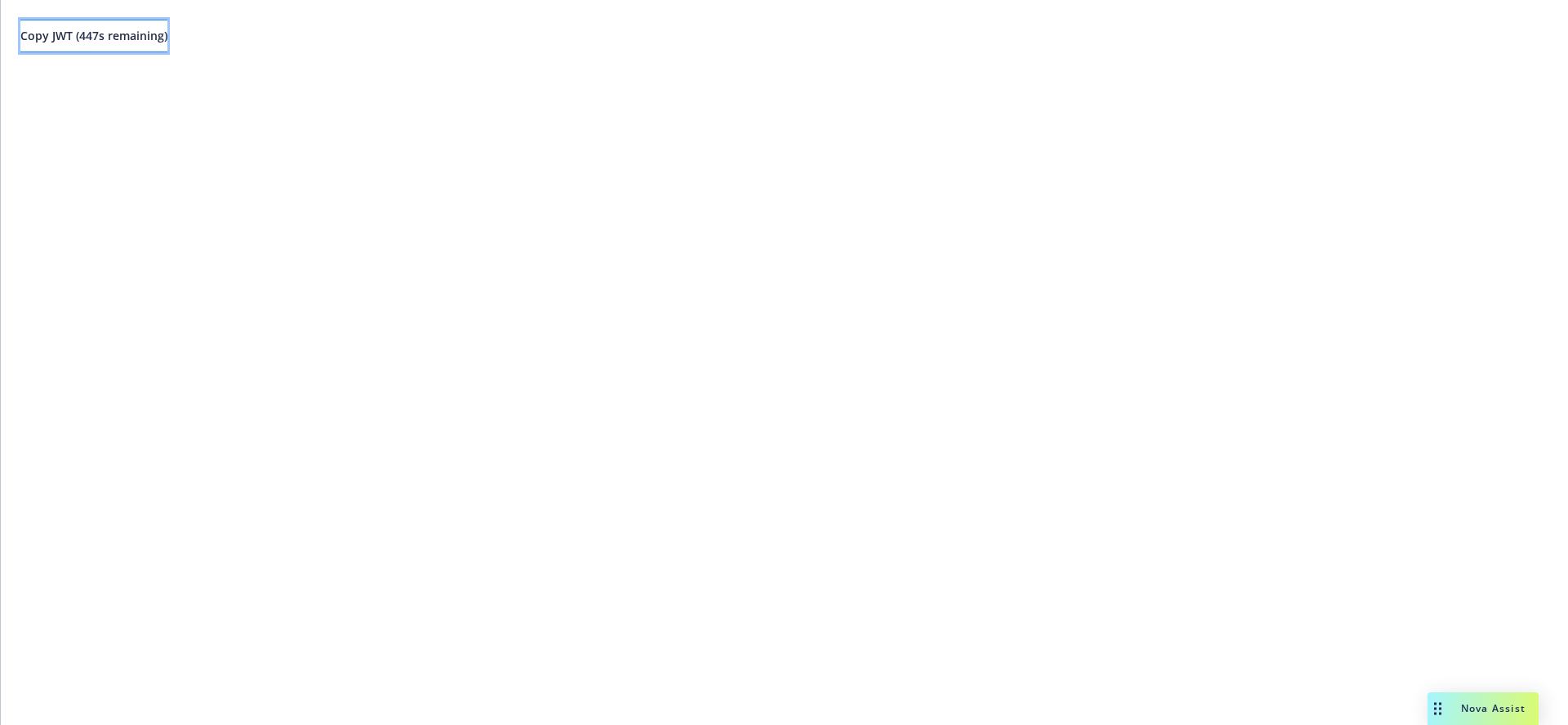
click at [167, 46] on button "Copy JWT ( 447 s remaining)" at bounding box center [93, 36] width 147 height 33
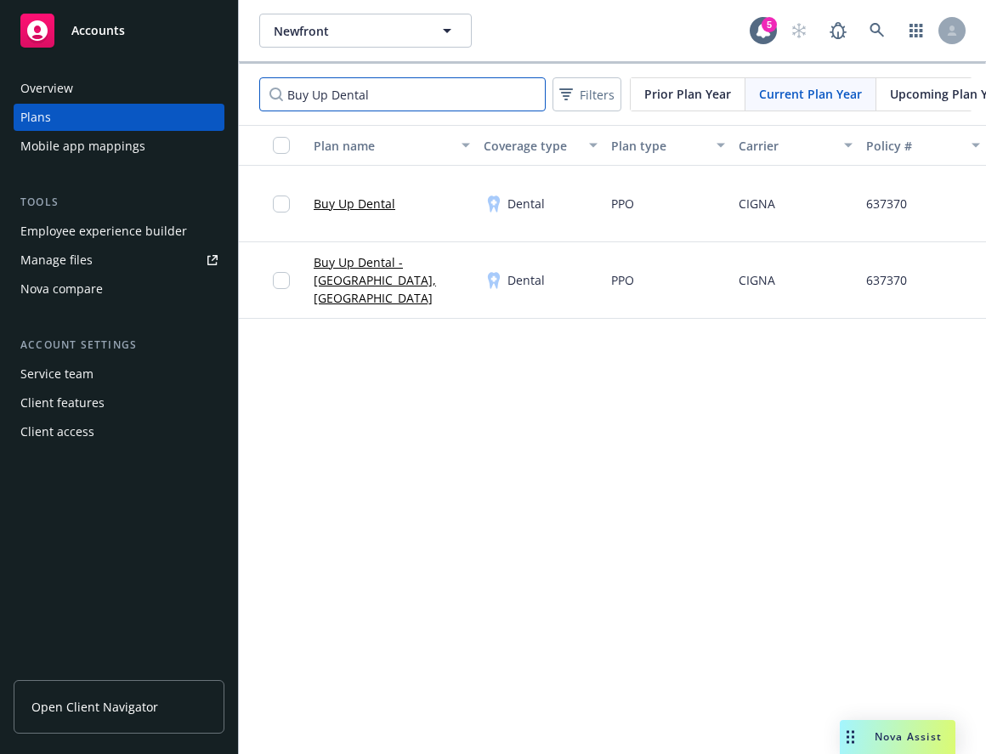
click at [339, 98] on input "Buy Up Dental" at bounding box center [402, 94] width 286 height 34
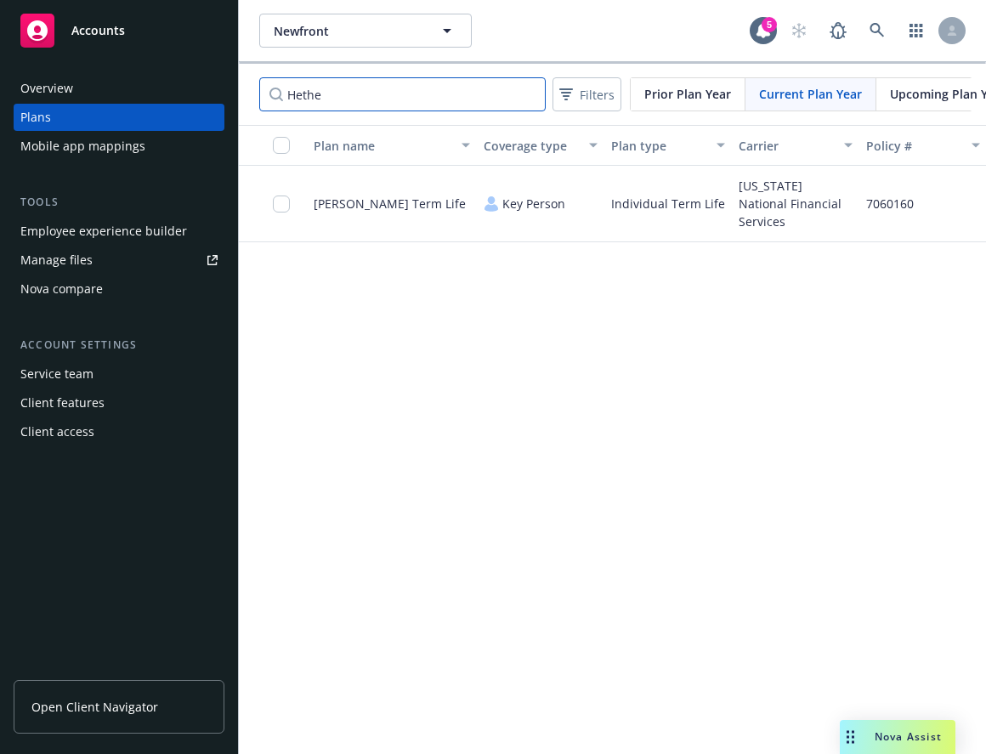
type input "Hethe"
click at [704, 96] on span "Prior Plan Year" at bounding box center [687, 94] width 87 height 18
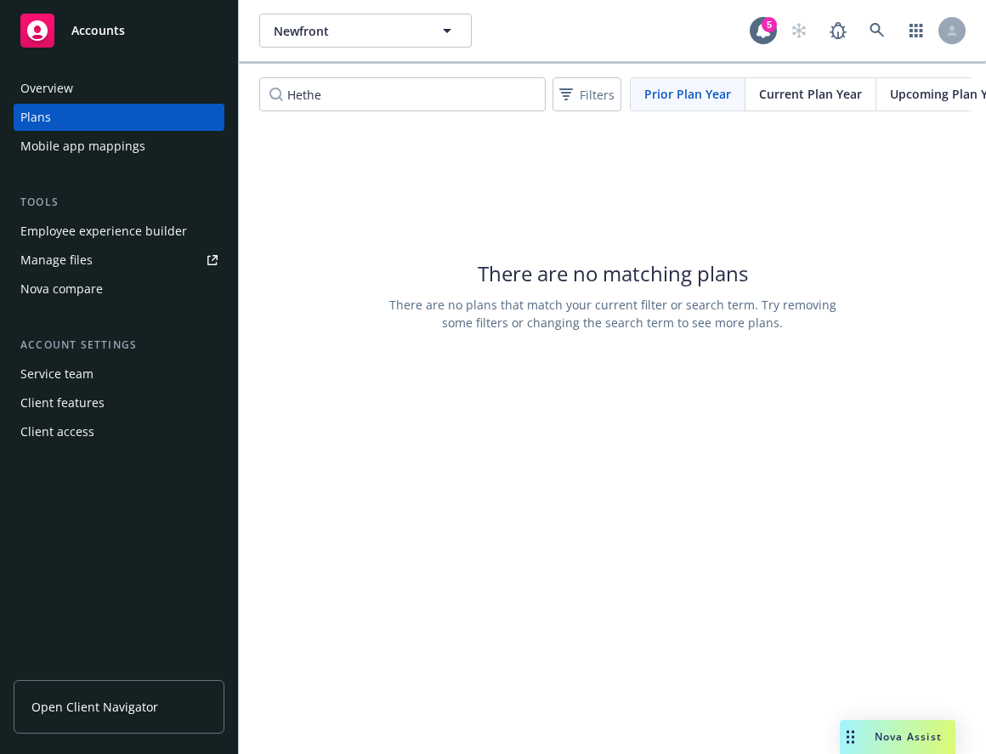
click at [793, 95] on span "Current Plan Year" at bounding box center [810, 94] width 103 height 18
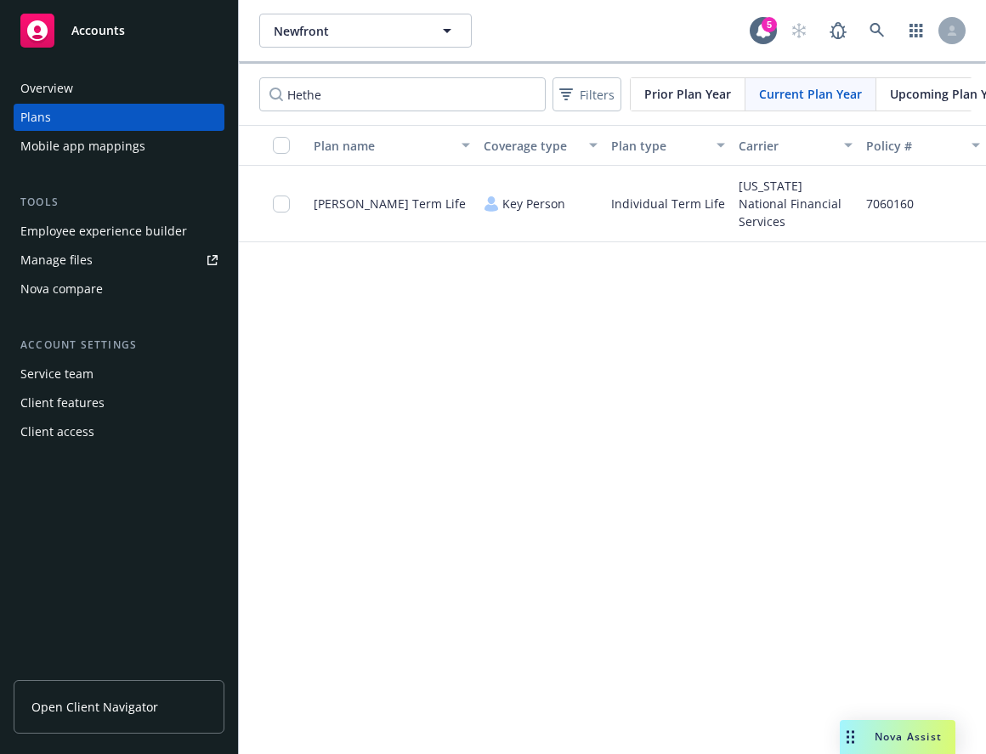
click at [906, 92] on span "Upcoming Plan Year" at bounding box center [948, 94] width 116 height 18
click at [794, 90] on span "Current Plan Year" at bounding box center [810, 94] width 103 height 18
click at [416, 197] on span "Hetherington Term Life" at bounding box center [389, 204] width 152 height 18
click at [415, 203] on span "Hetherington Term Life" at bounding box center [389, 204] width 152 height 18
click at [433, 205] on span "Hetherington Term Life" at bounding box center [389, 204] width 152 height 18
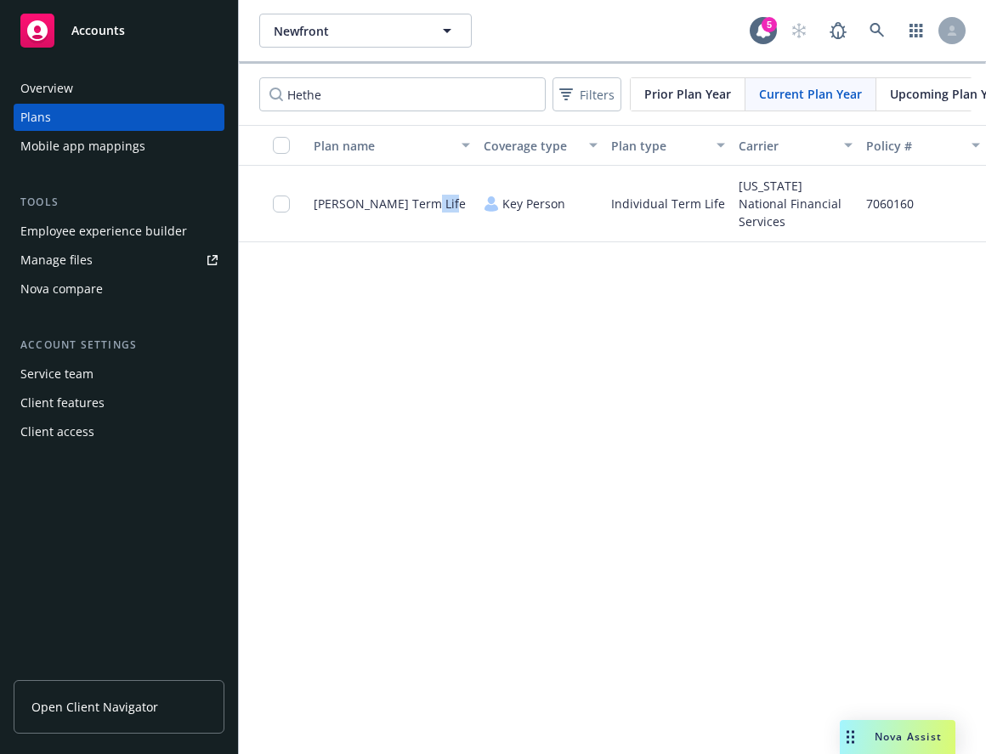
click at [433, 205] on span "Hetherington Term Life" at bounding box center [389, 204] width 152 height 18
click at [285, 205] on input "checkbox" at bounding box center [281, 203] width 17 height 17
click at [394, 208] on span "Hetherington Term Life" at bounding box center [389, 204] width 152 height 18
click at [342, 203] on span "Hetherington Term Life" at bounding box center [389, 204] width 152 height 18
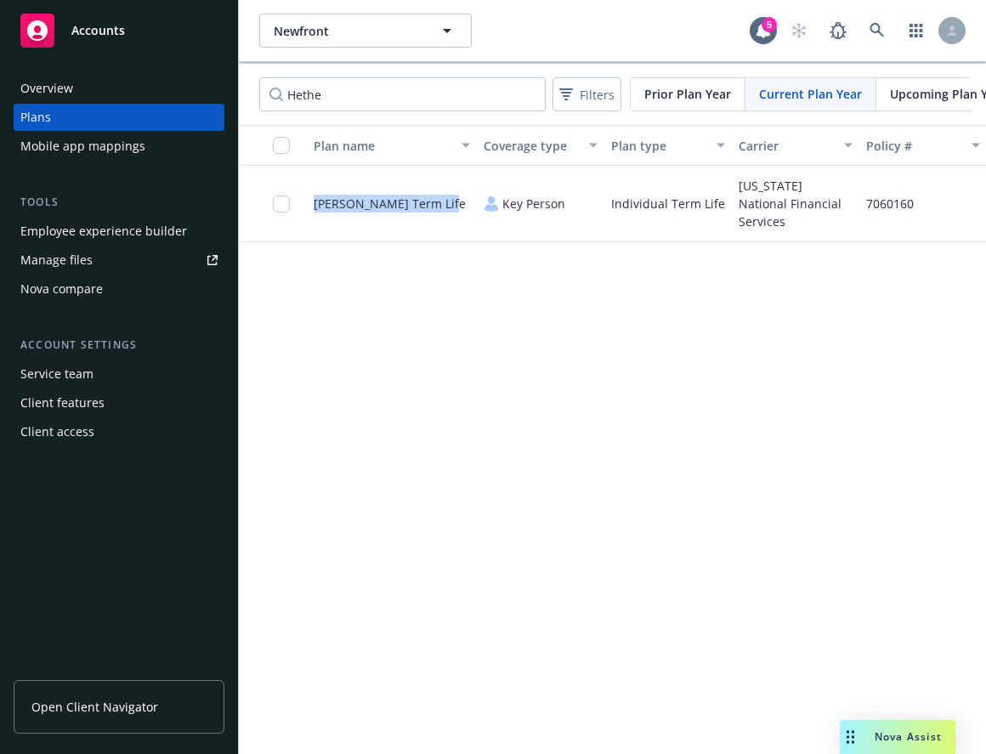
drag, startPoint x: 342, startPoint y: 203, endPoint x: 426, endPoint y: 210, distance: 85.2
click at [426, 210] on span "Hetherington Term Life" at bounding box center [389, 204] width 152 height 18
copy span "Hetherington Term Life"
click at [89, 253] on div "Manage files" at bounding box center [56, 259] width 72 height 27
click at [491, 107] on input "Hethe" at bounding box center [402, 94] width 286 height 34
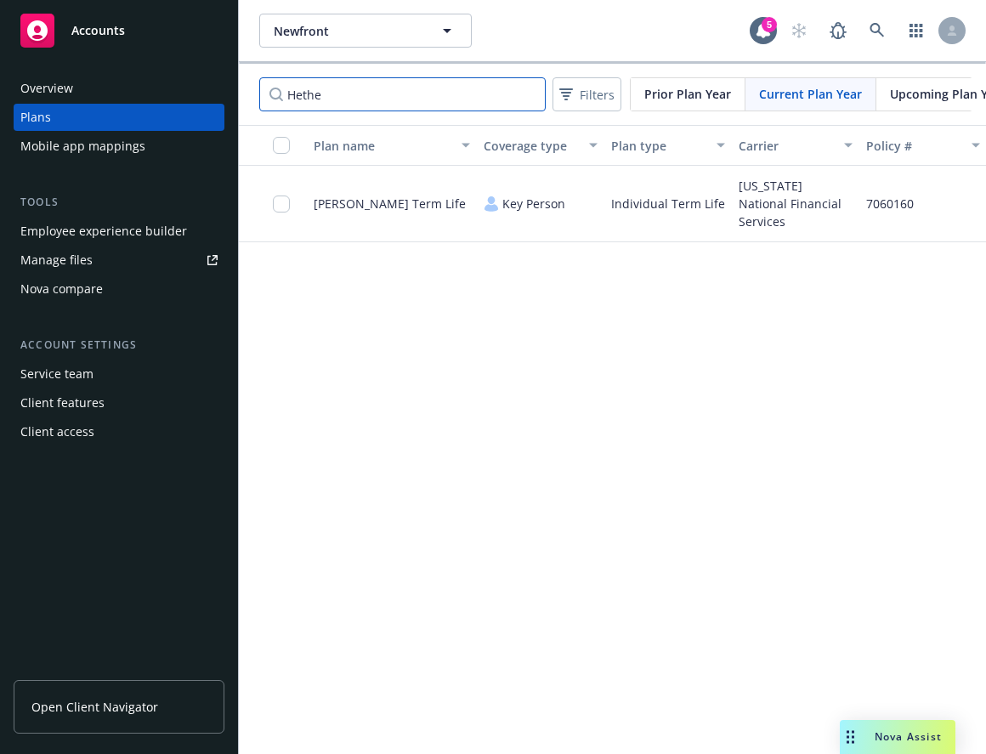
click at [534, 94] on input "Hethe" at bounding box center [402, 94] width 286 height 34
click at [529, 94] on input "Hethe" at bounding box center [402, 94] width 286 height 34
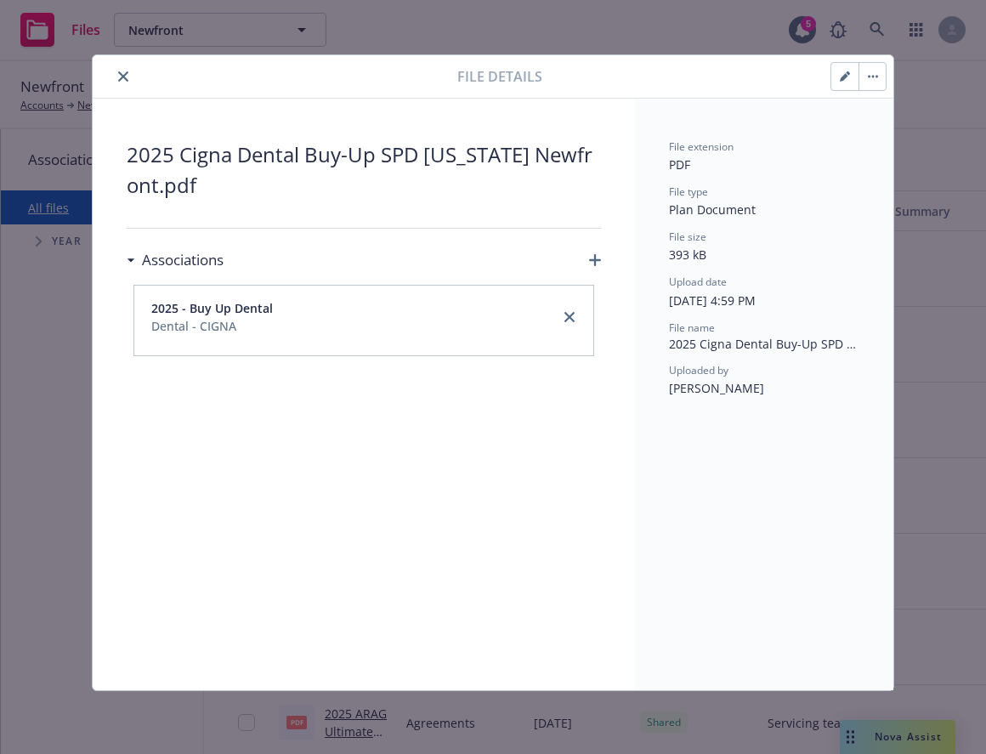
click at [127, 83] on button "close" at bounding box center [123, 76] width 20 height 20
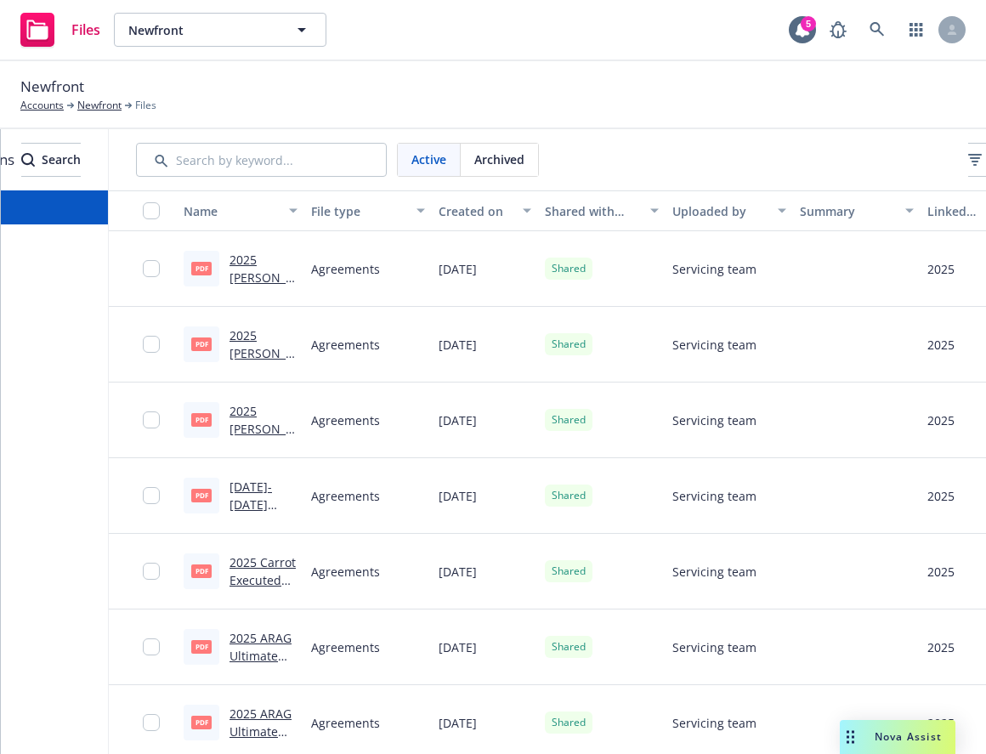
scroll to position [0, 313]
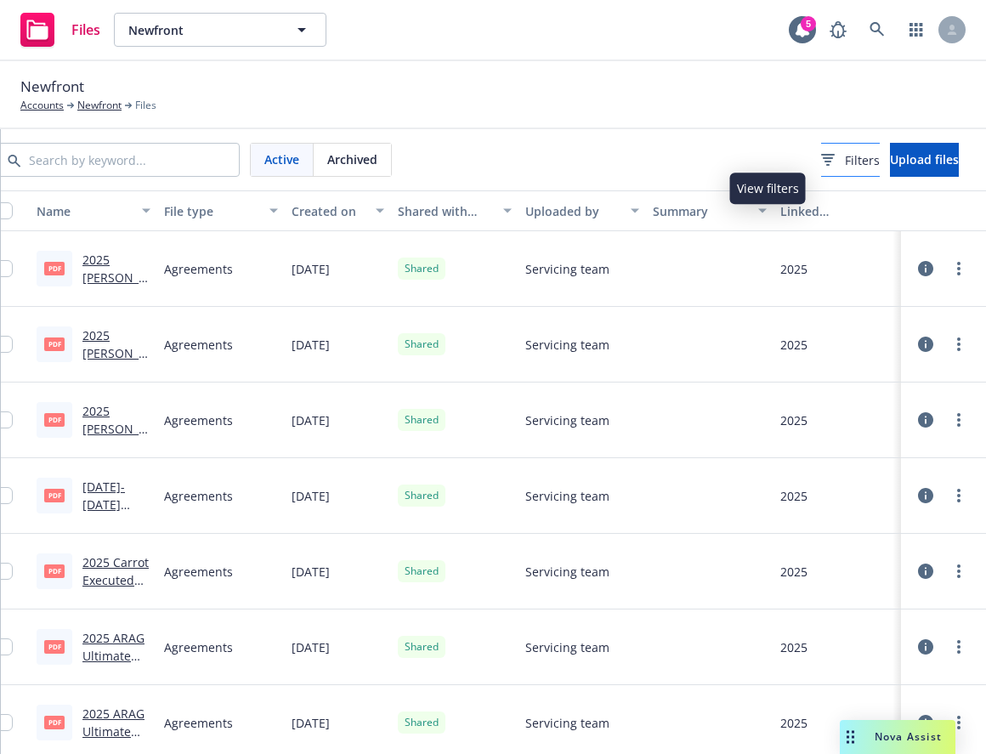
click at [844, 159] on span "Filters" at bounding box center [861, 160] width 35 height 18
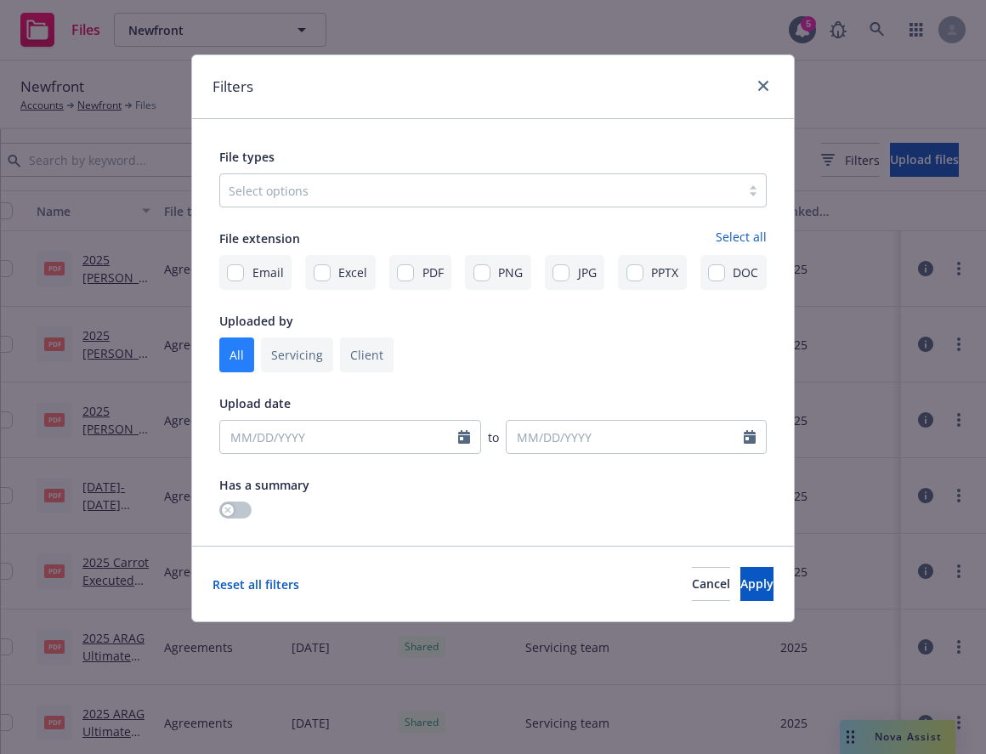
click at [675, 189] on div at bounding box center [480, 190] width 503 height 20
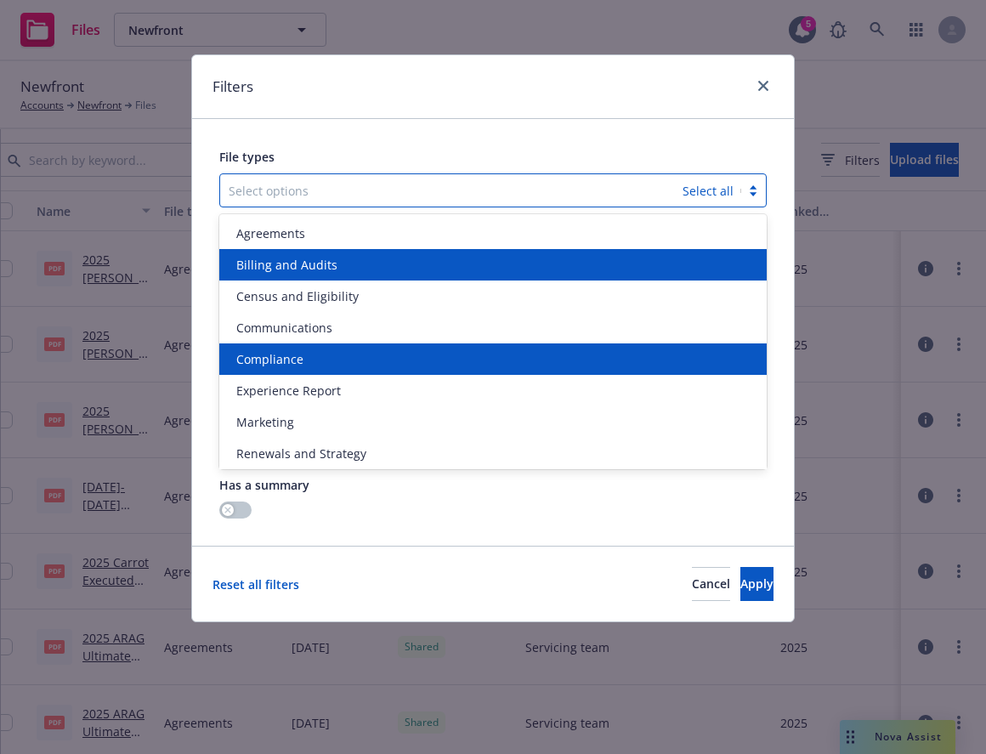
scroll to position [66, 0]
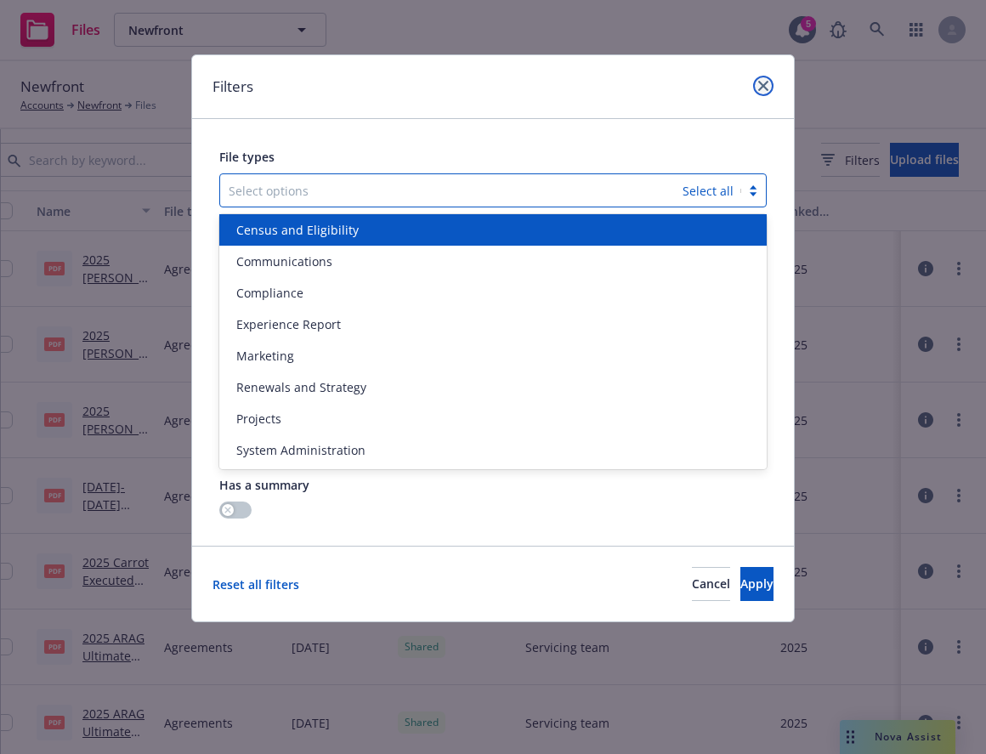
click at [760, 84] on icon "close" at bounding box center [763, 86] width 10 height 10
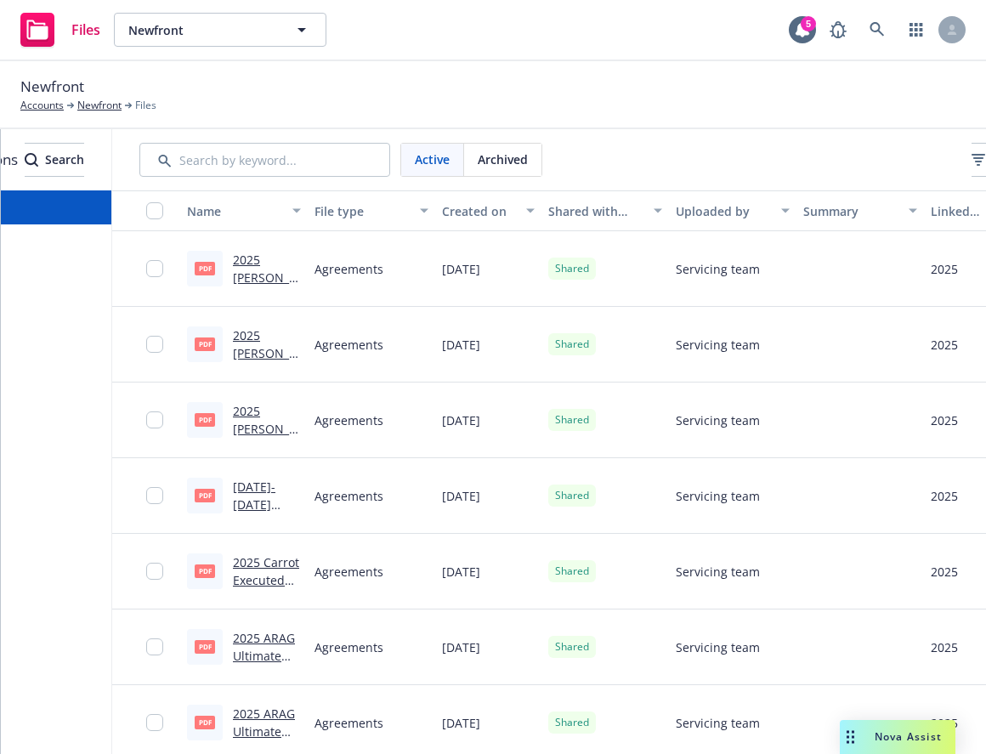
scroll to position [0, 75]
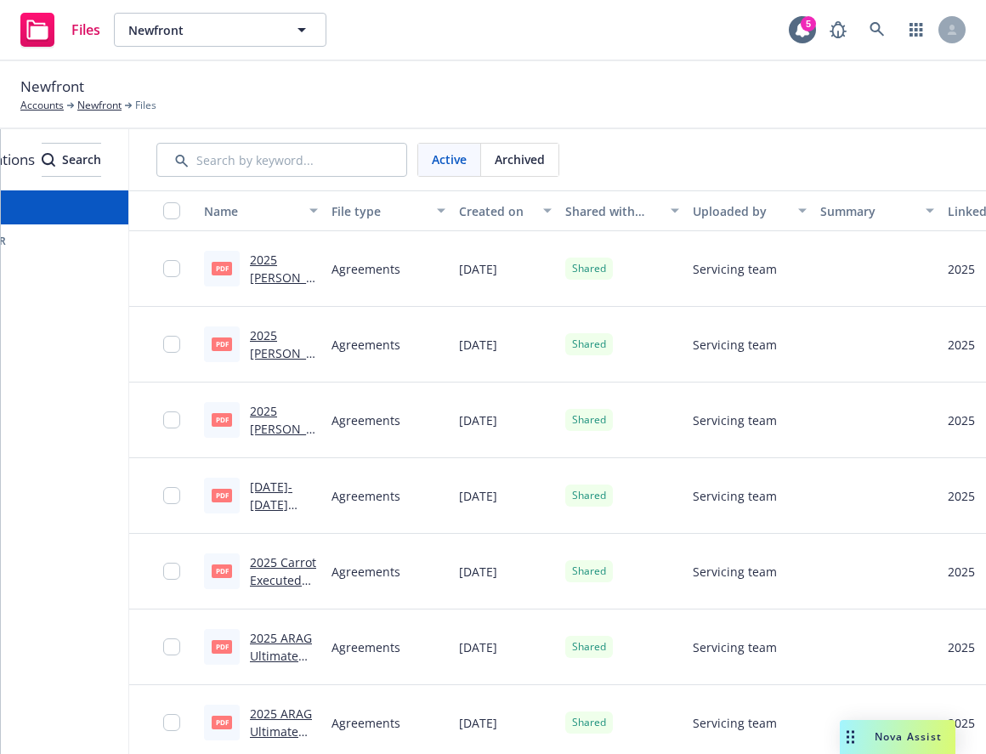
click at [658, 212] on div "Shared with client" at bounding box center [612, 211] width 95 height 18
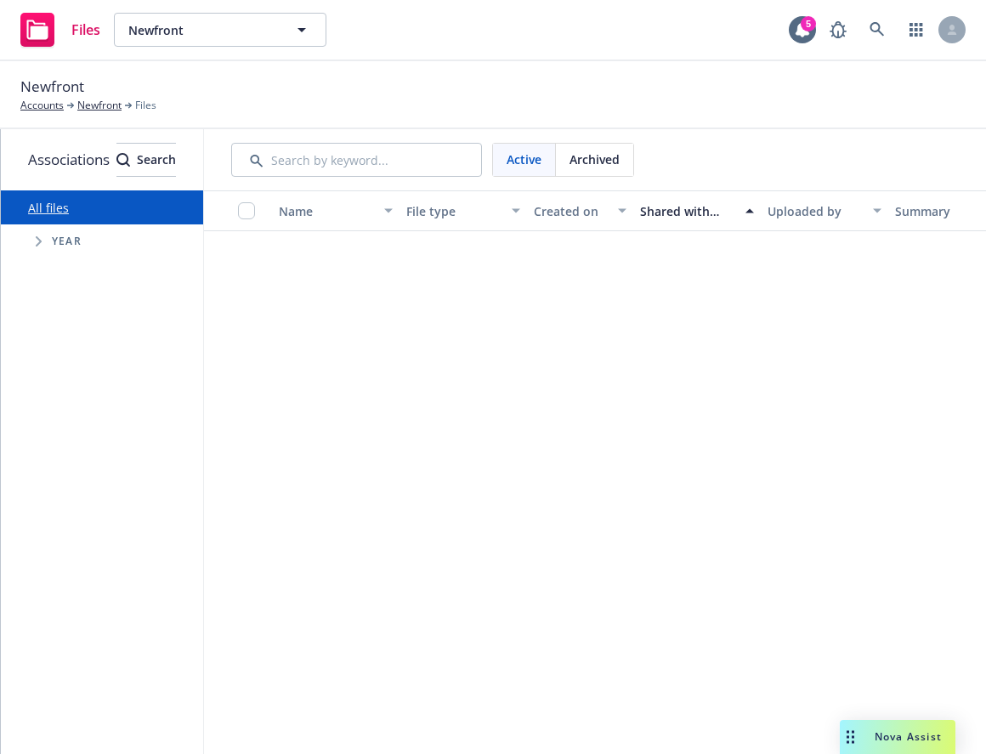
scroll to position [0, 0]
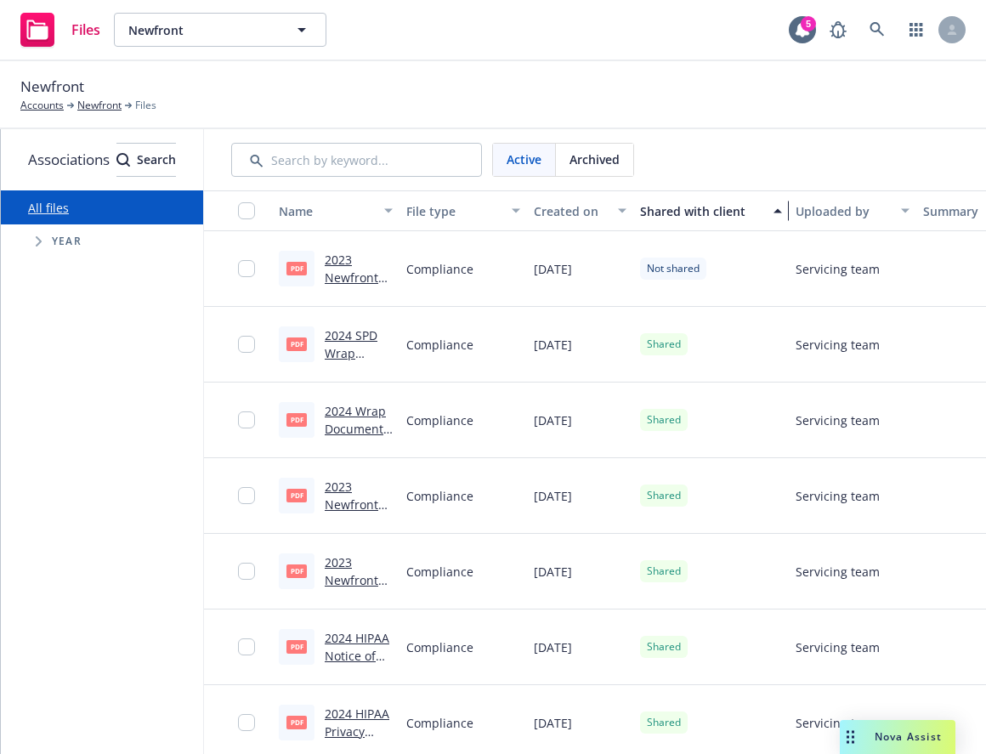
drag, startPoint x: 817, startPoint y: 208, endPoint x: 845, endPoint y: 213, distance: 28.5
click at [784, 213] on div "button" at bounding box center [780, 210] width 8 height 39
click at [784, 208] on div "button" at bounding box center [780, 210] width 8 height 39
click at [784, 214] on div "button" at bounding box center [780, 210] width 8 height 39
click at [378, 268] on link "2023 Newfront Carrier Schedule As.pdf" at bounding box center [352, 295] width 54 height 88
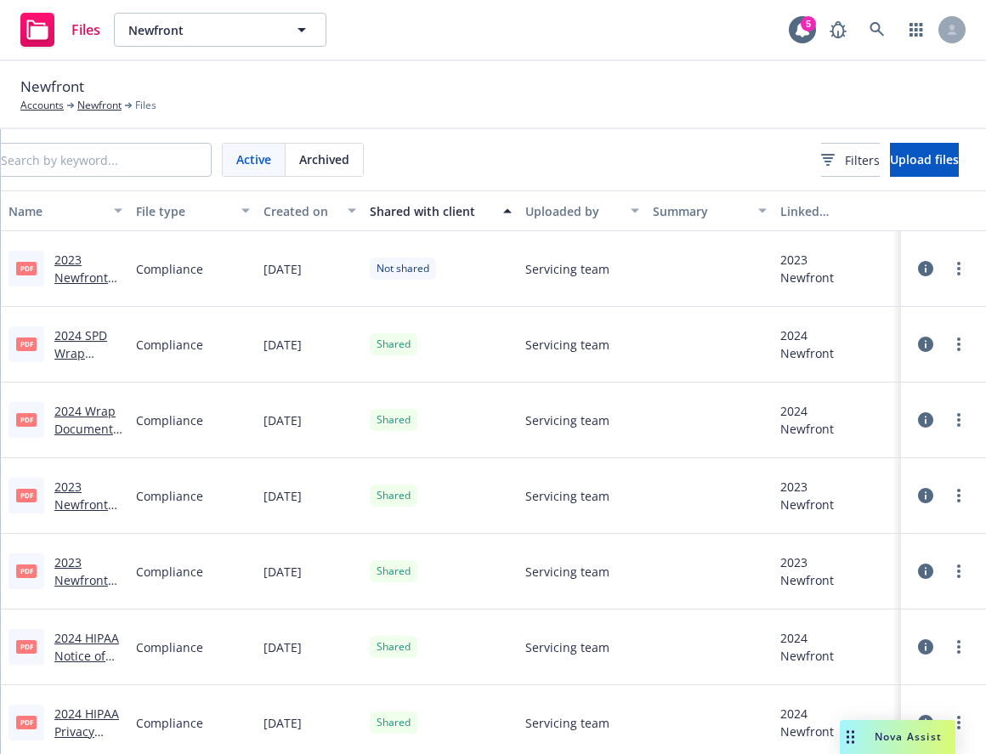
scroll to position [0, 341]
click at [918, 268] on icon at bounding box center [925, 268] width 15 height 15
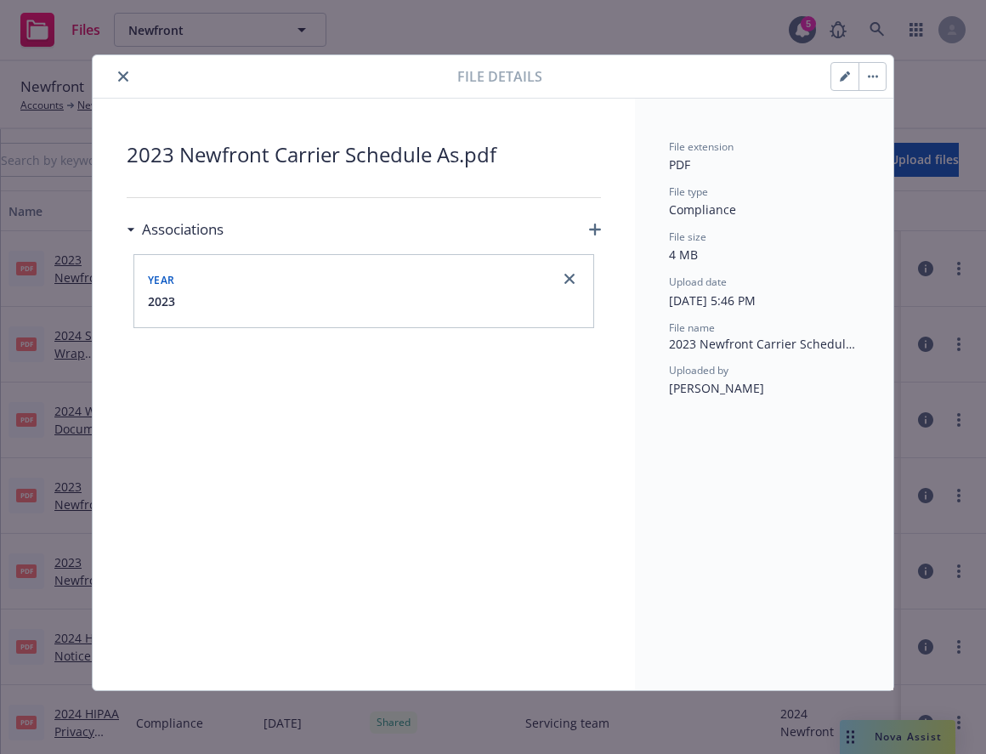
click at [124, 82] on button "close" at bounding box center [123, 76] width 20 height 20
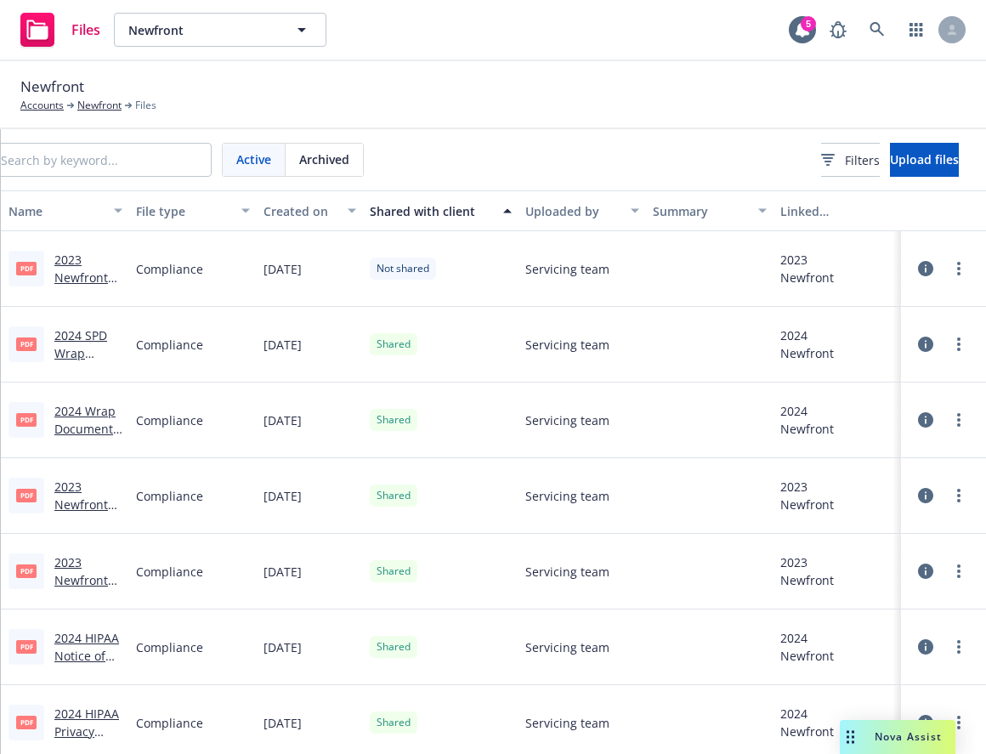
click at [367, 76] on div "Newfront Accounts Newfront Files" at bounding box center [492, 94] width 945 height 37
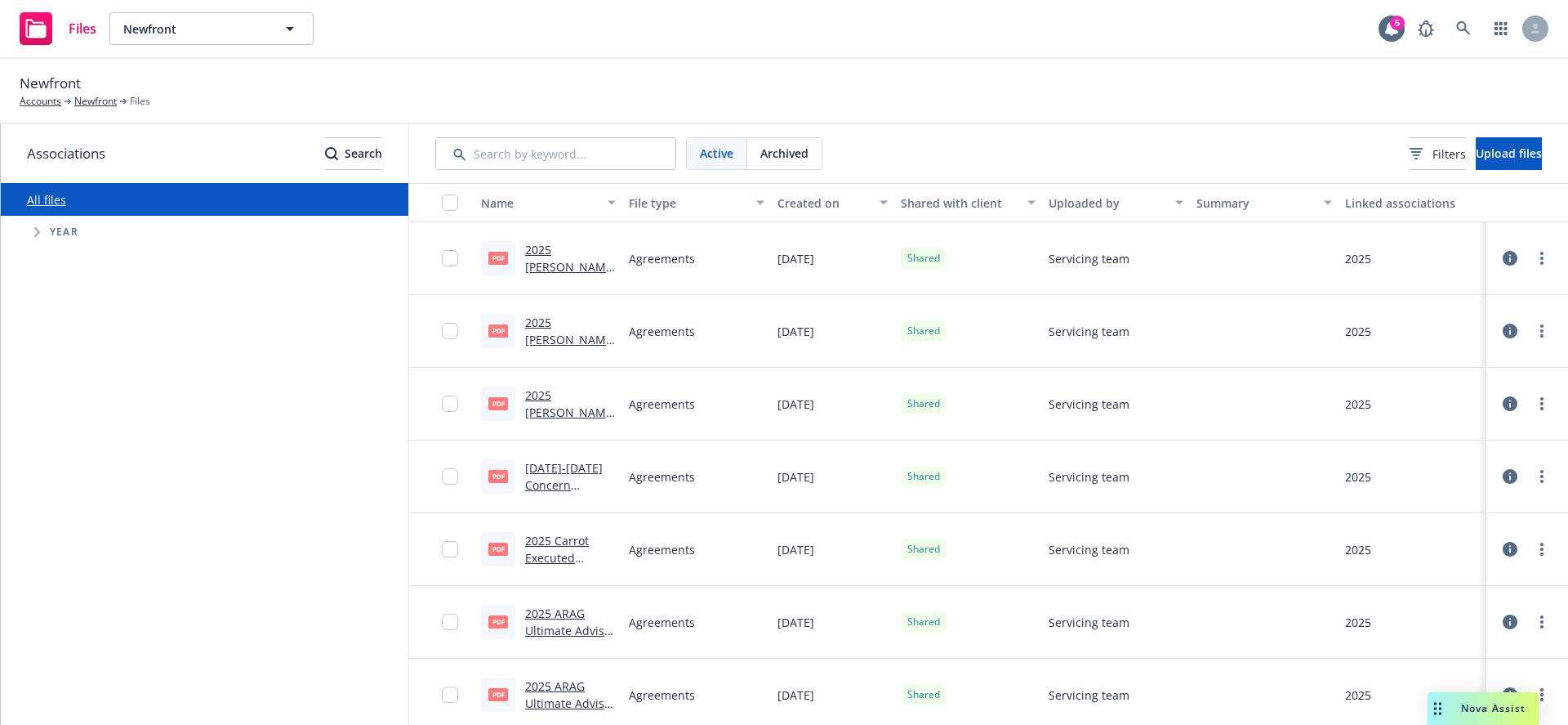
click at [32, 232] on span "Tree Example" at bounding box center [37, 232] width 26 height 26
click at [802, 154] on span "Archived" at bounding box center [784, 153] width 48 height 17
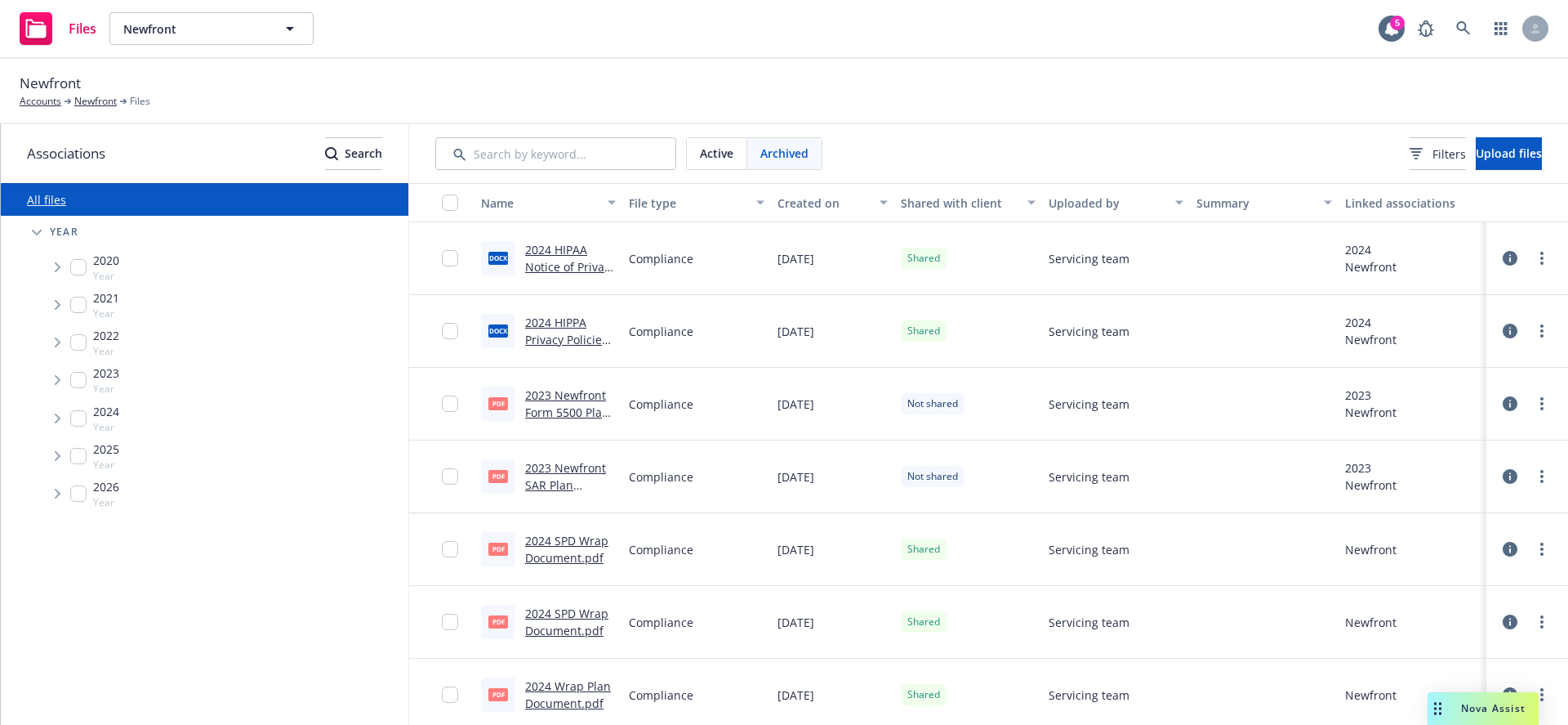
click at [713, 154] on span "Active" at bounding box center [716, 153] width 34 height 17
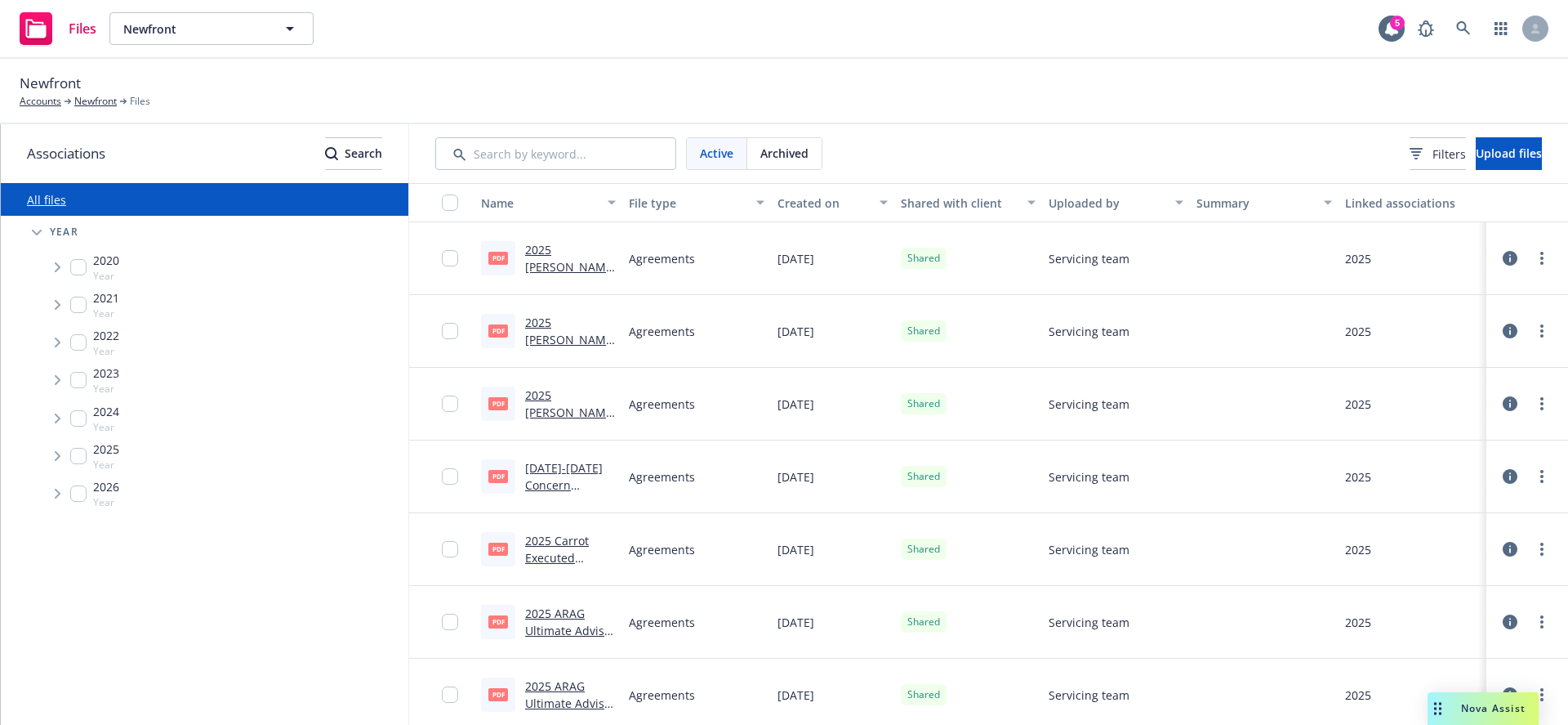
click at [56, 269] on icon "Tree Example" at bounding box center [58, 267] width 7 height 10
click at [56, 269] on icon "Tree Example" at bounding box center [57, 267] width 10 height 6
click at [55, 305] on icon "Tree Example" at bounding box center [58, 305] width 7 height 10
click at [56, 304] on icon "Tree Example" at bounding box center [57, 305] width 10 height 7
click at [53, 344] on span "Tree Example" at bounding box center [57, 341] width 26 height 26
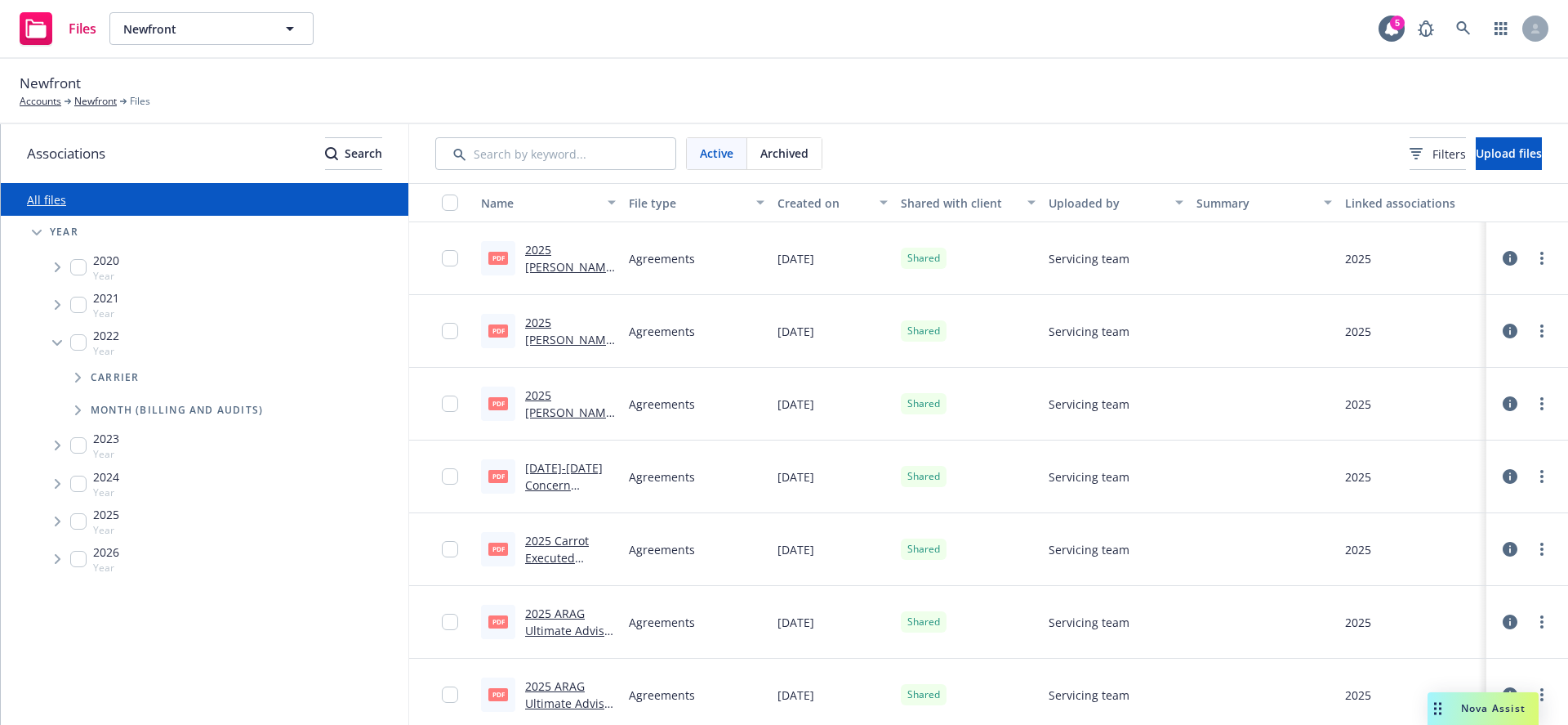
click at [53, 344] on icon "Tree Example" at bounding box center [57, 342] width 10 height 7
click at [55, 383] on icon "Tree Example" at bounding box center [58, 380] width 7 height 10
click at [54, 383] on icon "Tree Example" at bounding box center [57, 381] width 10 height 7
click at [99, 99] on link "Newfront" at bounding box center [95, 101] width 42 height 14
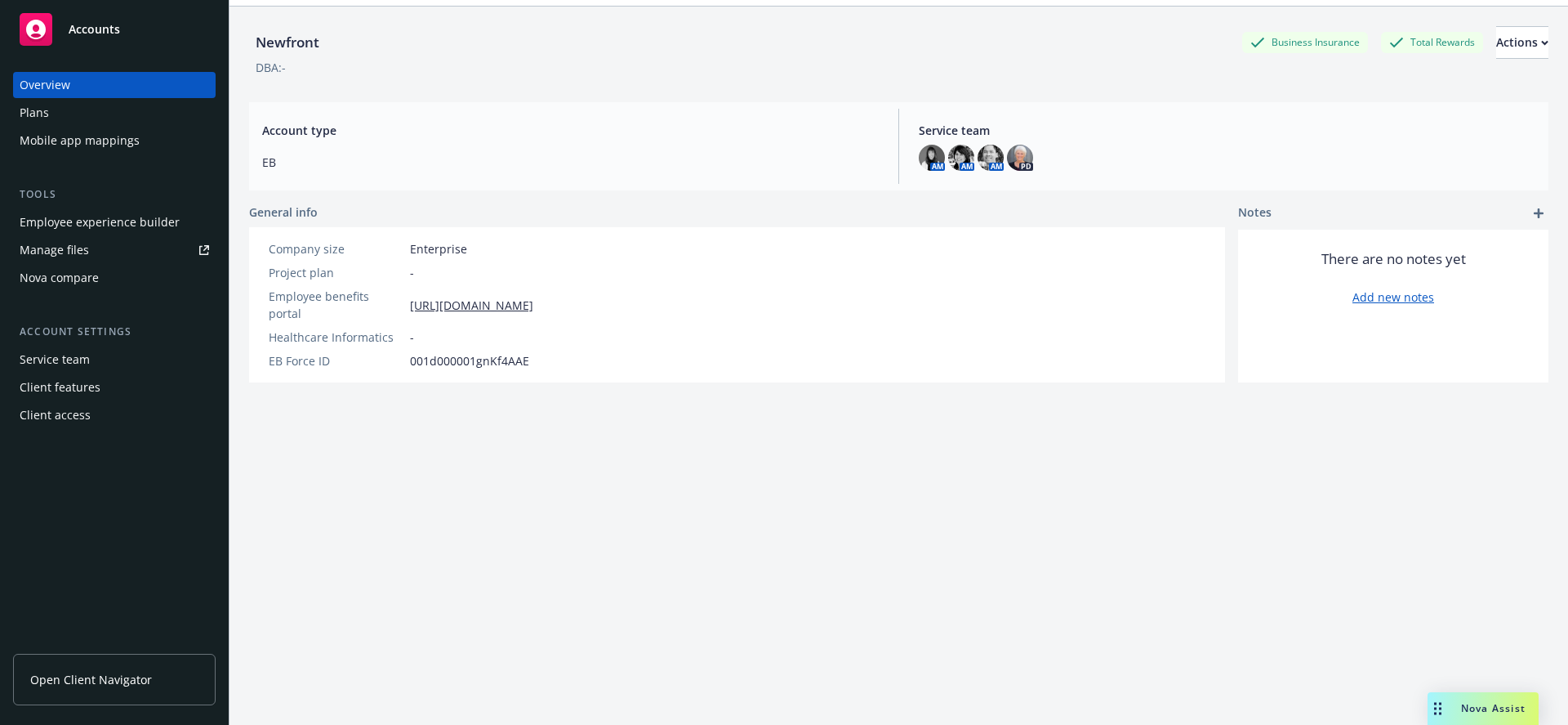
scroll to position [60, 0]
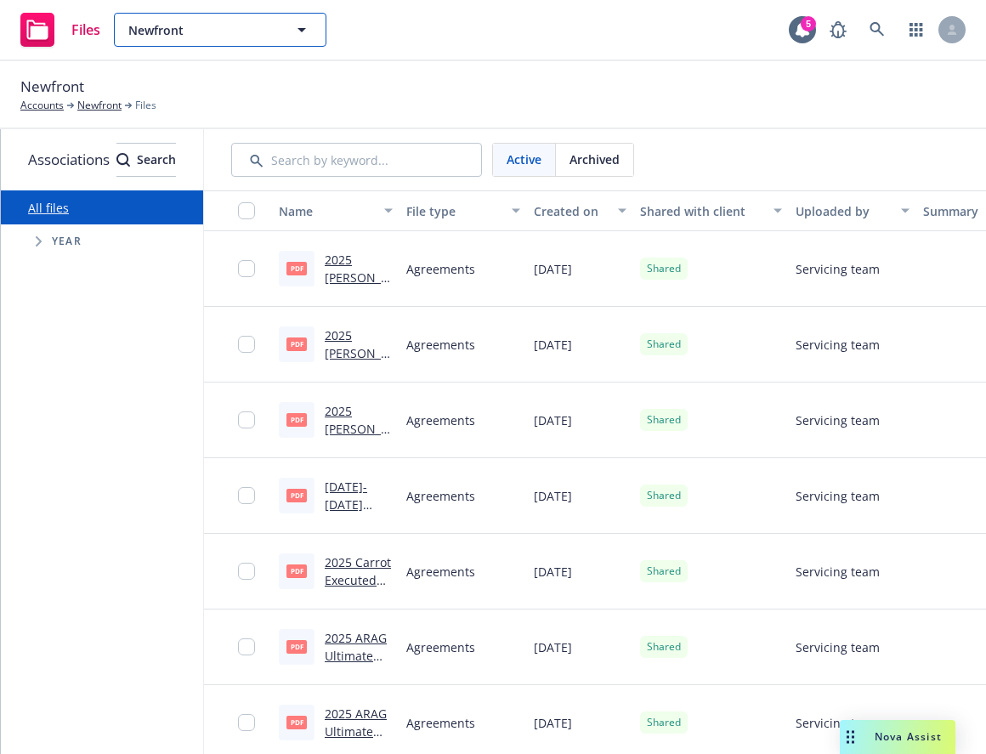
click at [234, 17] on button "Newfront" at bounding box center [220, 30] width 212 height 34
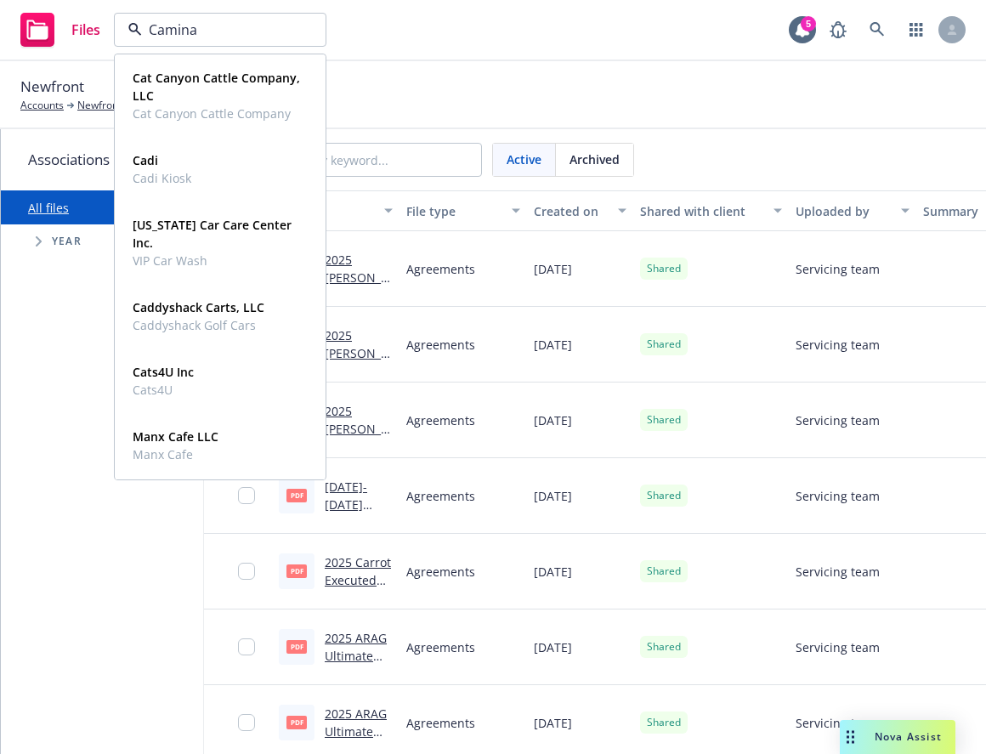
type input "Caminar"
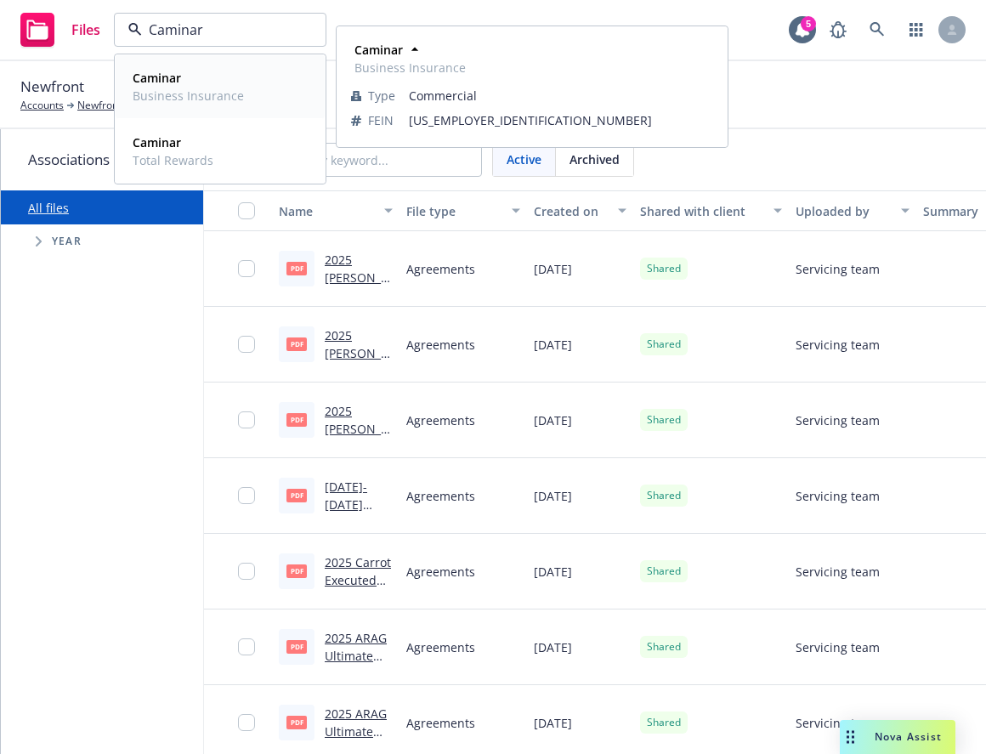
click at [199, 82] on span "Caminar" at bounding box center [188, 78] width 111 height 18
